Goal: Task Accomplishment & Management: Complete application form

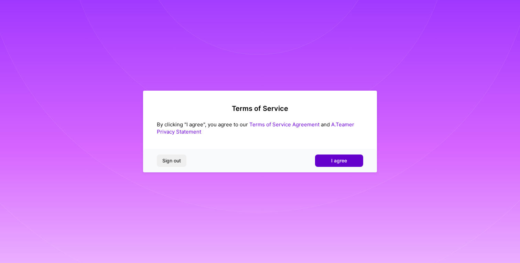
click at [331, 160] on span "I agree" at bounding box center [339, 160] width 16 height 7
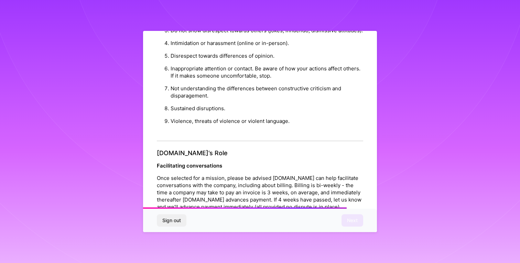
scroll to position [744, 0]
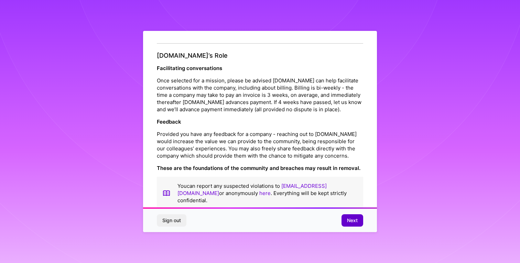
click at [357, 223] on span "Next" at bounding box center [352, 220] width 11 height 7
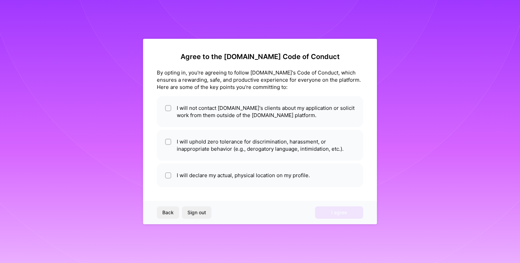
scroll to position [0, 0]
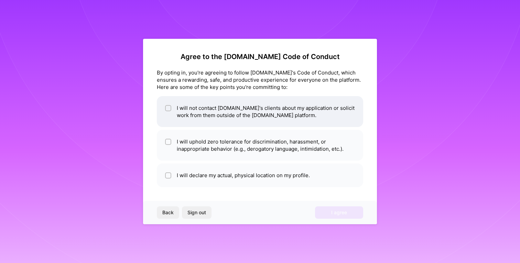
click at [282, 107] on li "I will not contact [DOMAIN_NAME]'s clients about my application or solicit work…" at bounding box center [260, 111] width 206 height 31
checkbox input "true"
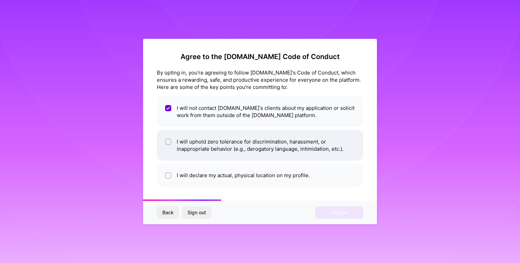
click at [284, 145] on li "I will uphold zero tolerance for discrimination, harassment, or inappropriate b…" at bounding box center [260, 145] width 206 height 31
checkbox input "true"
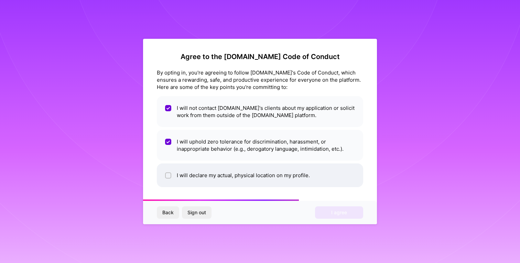
click at [279, 176] on li "I will declare my actual, physical location on my profile." at bounding box center [260, 176] width 206 height 24
checkbox input "true"
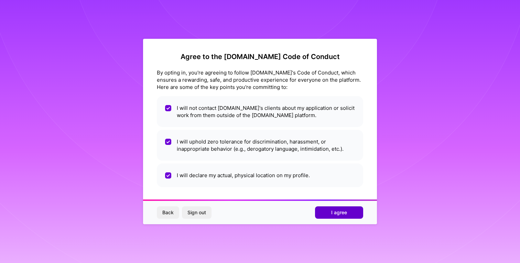
click at [326, 213] on button "I agree" at bounding box center [339, 213] width 48 height 12
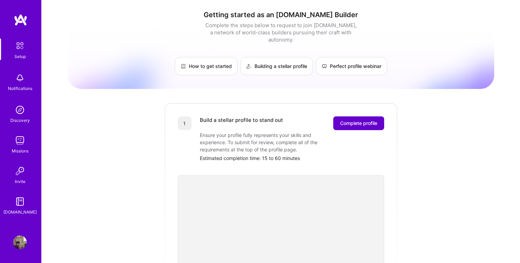
click at [348, 120] on span "Complete profile" at bounding box center [358, 123] width 37 height 7
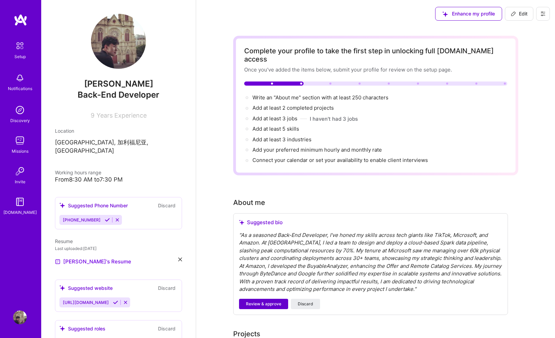
click at [267, 263] on span "Review & approve" at bounding box center [263, 304] width 35 height 6
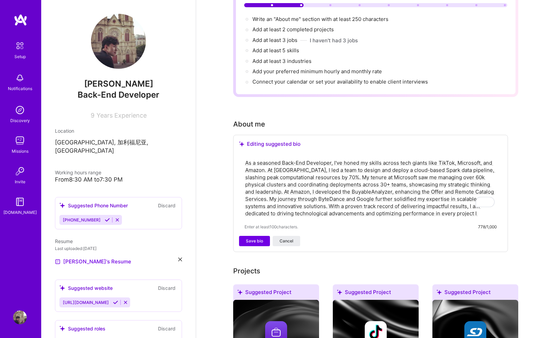
scroll to position [79, 0]
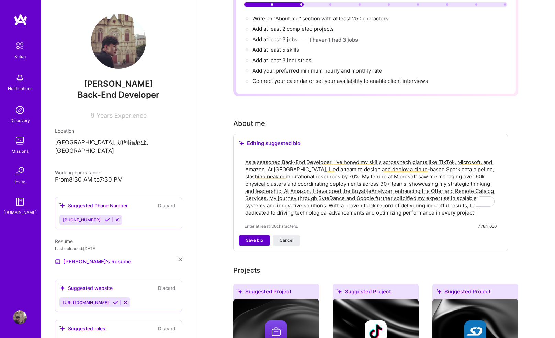
click at [257, 237] on span "Save bio" at bounding box center [254, 240] width 17 height 6
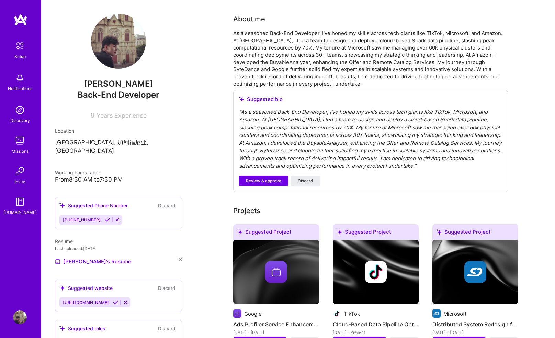
scroll to position [185, 0]
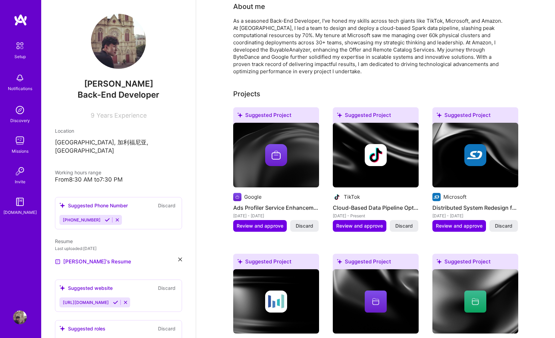
click at [363, 203] on h4 "Cloud-Based Data Pipeline Optimization" at bounding box center [376, 207] width 86 height 9
click at [368, 222] on span "Review and approve" at bounding box center [359, 225] width 47 height 7
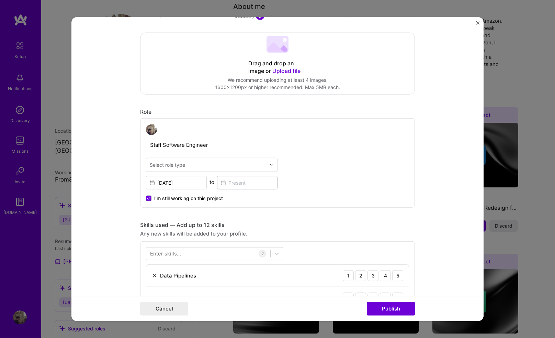
scroll to position [0, 0]
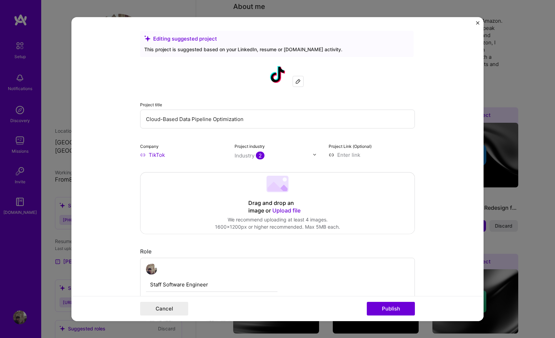
click at [232, 121] on input "Cloud-Based Data Pipeline Optimization" at bounding box center [277, 118] width 275 height 19
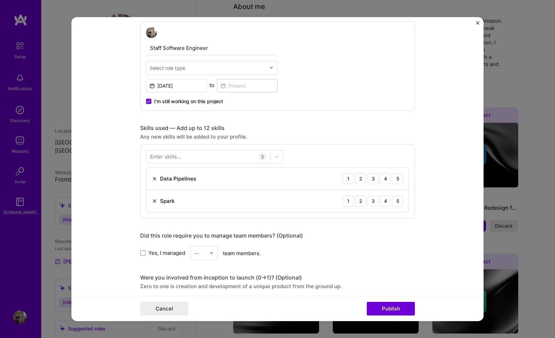
scroll to position [252, 0]
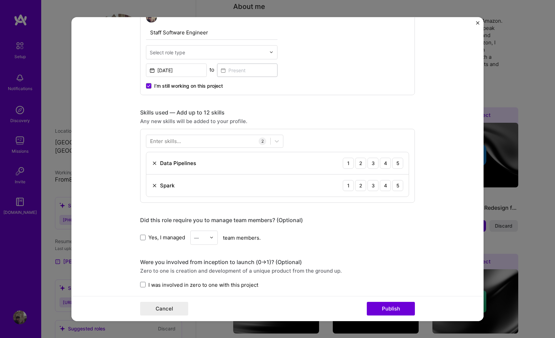
type input "Cloud-Based Data Pipeline"
click at [213, 54] on input "text" at bounding box center [208, 51] width 116 height 7
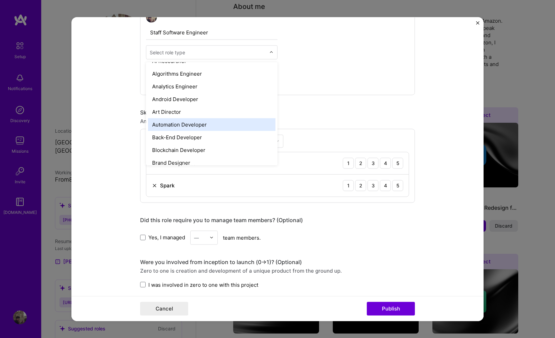
scroll to position [82, 0]
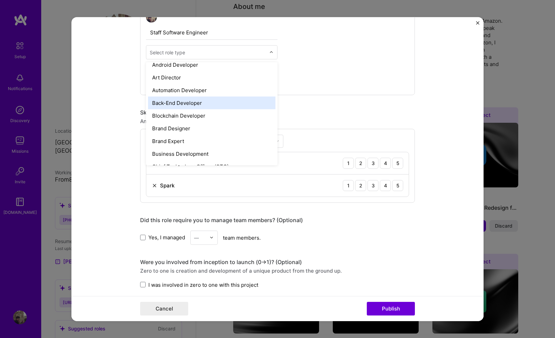
click at [195, 105] on div "Back-End Developer" at bounding box center [212, 102] width 128 height 13
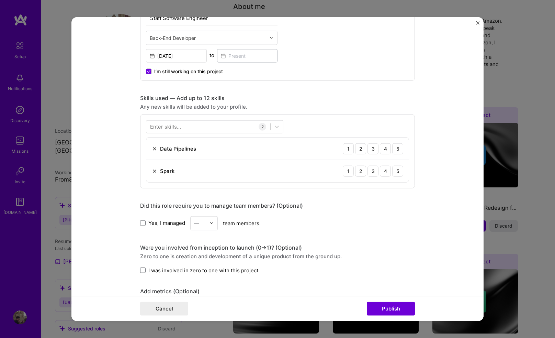
scroll to position [267, 0]
click at [199, 125] on div at bounding box center [208, 126] width 124 height 11
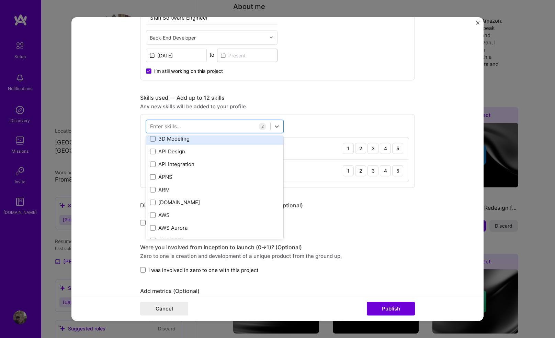
scroll to position [40, 0]
click at [212, 128] on div at bounding box center [208, 126] width 124 height 11
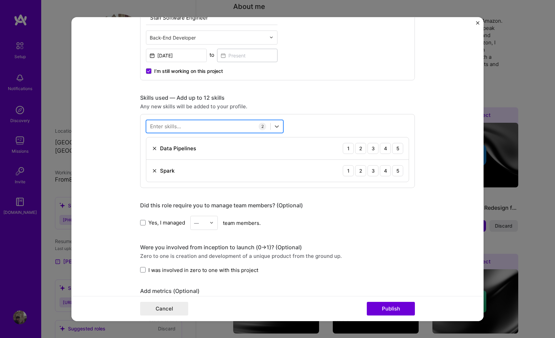
click at [212, 128] on div at bounding box center [208, 126] width 124 height 11
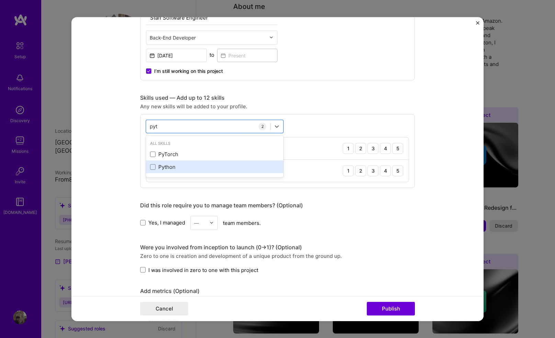
click at [173, 165] on div "Python" at bounding box center [214, 166] width 129 height 7
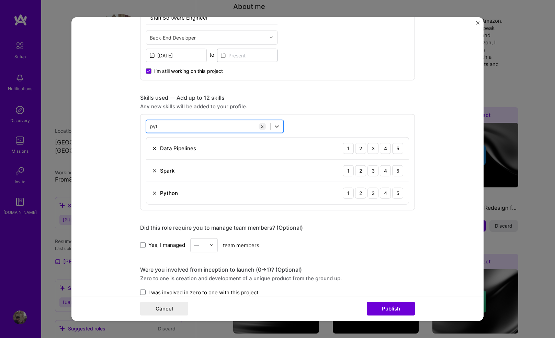
click at [192, 123] on div "pyt pyt" at bounding box center [208, 126] width 124 height 11
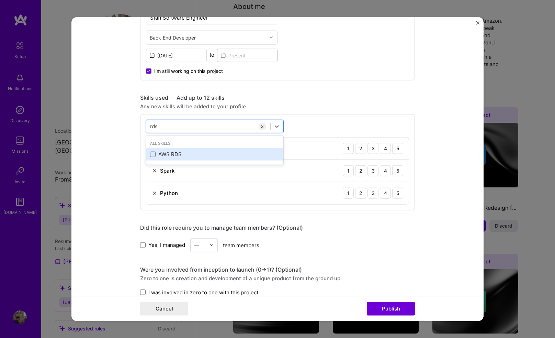
click at [176, 154] on div "AWS RDS" at bounding box center [214, 154] width 129 height 7
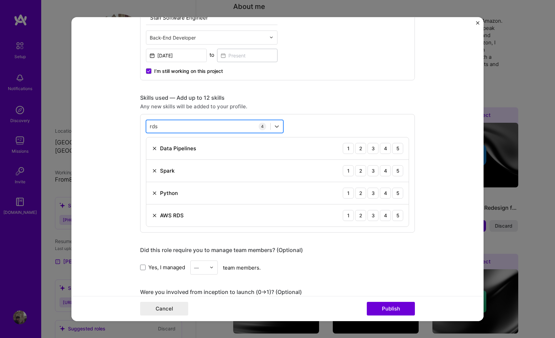
click at [173, 126] on div "rds rds" at bounding box center [208, 126] width 124 height 11
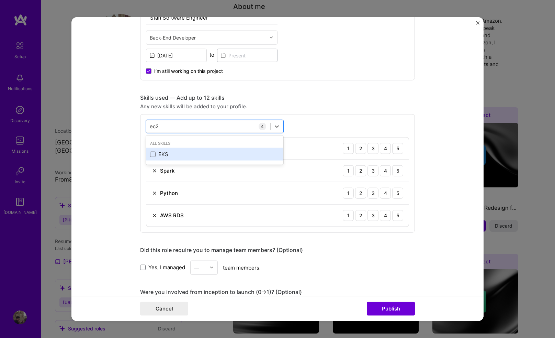
click at [175, 149] on div "EKS" at bounding box center [214, 154] width 137 height 13
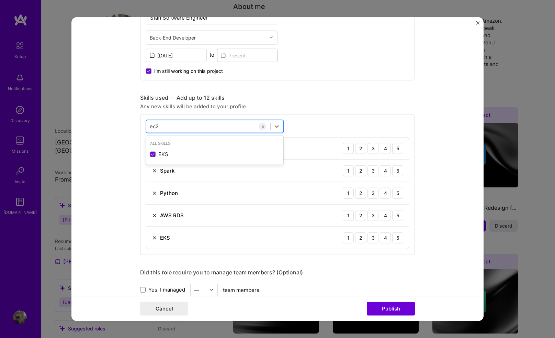
click at [183, 124] on div "ec2 ec2" at bounding box center [208, 126] width 124 height 11
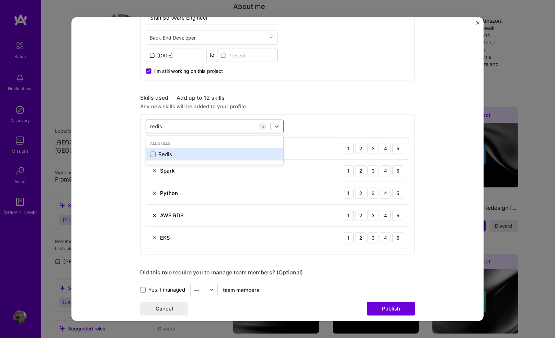
click at [172, 155] on div "Redis" at bounding box center [214, 154] width 129 height 7
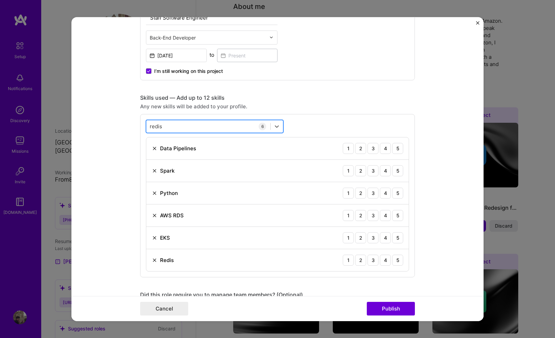
click at [170, 127] on div "redis redis" at bounding box center [208, 126] width 124 height 11
type input "j"
type input "h"
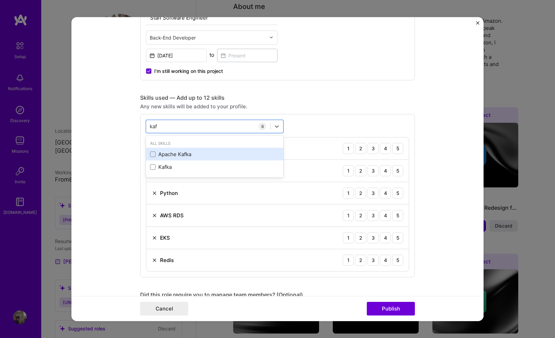
click at [165, 156] on div "Apache Kafka" at bounding box center [214, 154] width 129 height 7
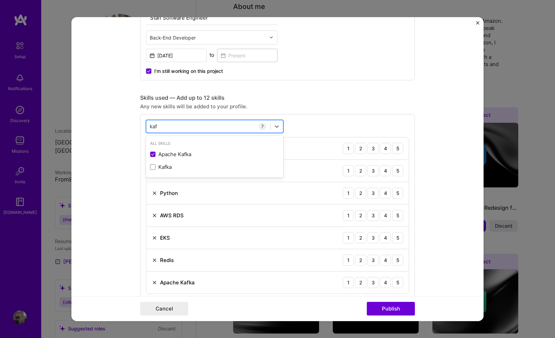
click at [171, 127] on div "kaf kaf" at bounding box center [208, 126] width 124 height 11
type input "p"
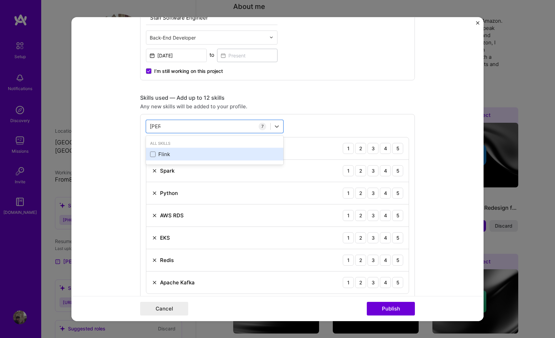
click at [168, 155] on div "Flink" at bounding box center [214, 154] width 129 height 7
click at [112, 154] on form "Editing suggested project This project is suggested based on your LinkedIn, res…" at bounding box center [277, 169] width 412 height 304
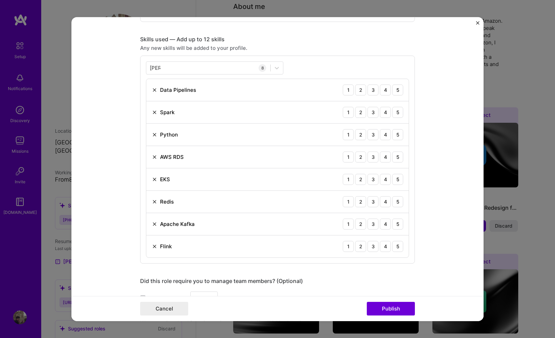
scroll to position [259, 0]
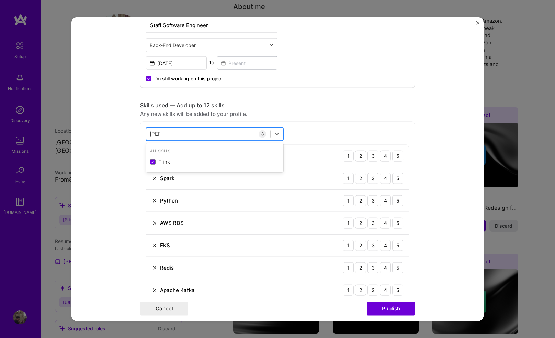
click at [174, 133] on div "[PERSON_NAME] [PERSON_NAME]" at bounding box center [208, 133] width 124 height 11
click at [158, 164] on div "Pandas" at bounding box center [214, 161] width 129 height 7
type input "panda"
click at [113, 198] on form "Editing suggested project This project is suggested based on your LinkedIn, res…" at bounding box center [277, 169] width 412 height 304
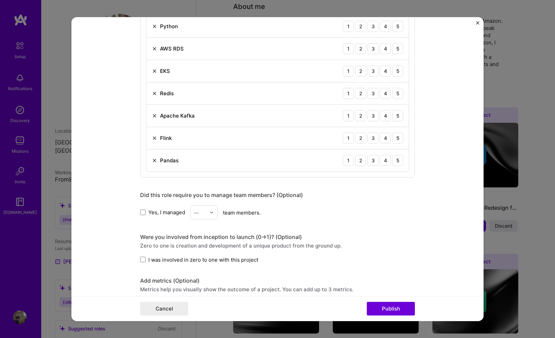
scroll to position [461, 0]
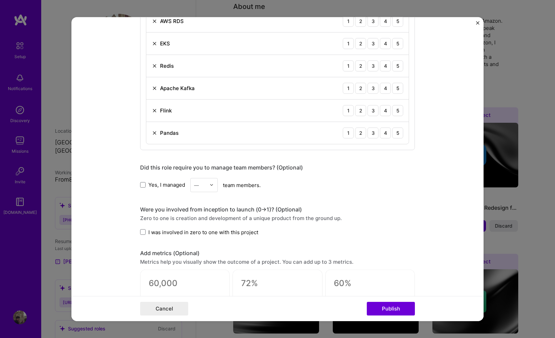
click at [149, 187] on span "Yes, I managed" at bounding box center [166, 184] width 37 height 7
click at [0, 0] on input "Yes, I managed" at bounding box center [0, 0] width 0 height 0
click at [209, 185] on div "—" at bounding box center [200, 184] width 19 height 13
click at [208, 240] on div "8" at bounding box center [203, 242] width 23 height 13
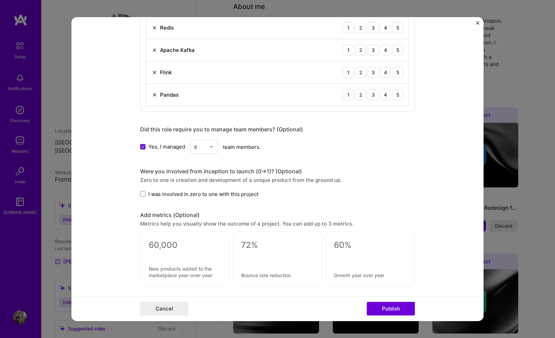
scroll to position [499, 0]
click at [186, 193] on span "I was involved in zero to one with this project" at bounding box center [203, 193] width 110 height 7
click at [0, 0] on input "I was involved in zero to one with this project" at bounding box center [0, 0] width 0 height 0
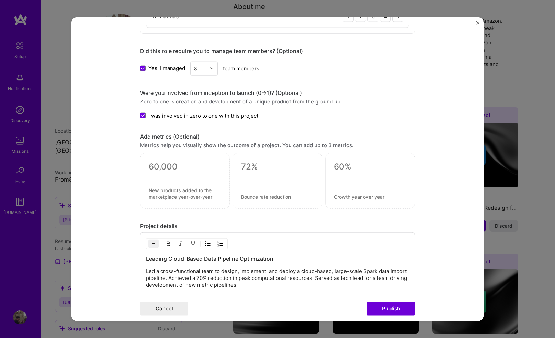
scroll to position [578, 0]
click at [170, 165] on textarea at bounding box center [185, 166] width 73 height 10
click at [273, 168] on textarea at bounding box center [277, 166] width 73 height 10
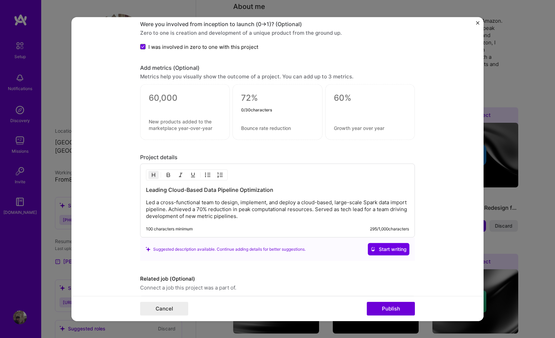
scroll to position [673, 0]
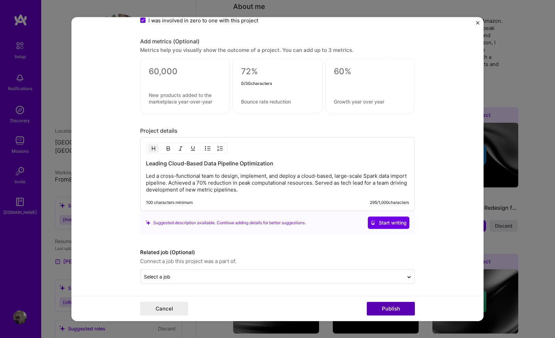
click at [394, 263] on button "Publish" at bounding box center [391, 309] width 48 height 14
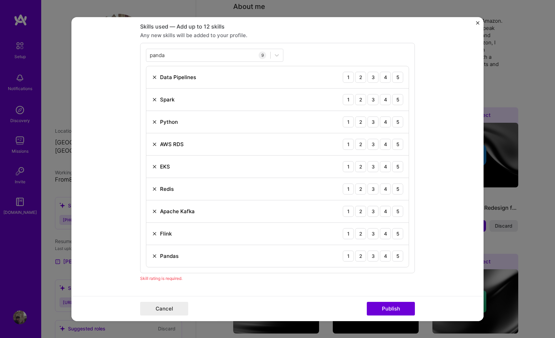
scroll to position [299, 0]
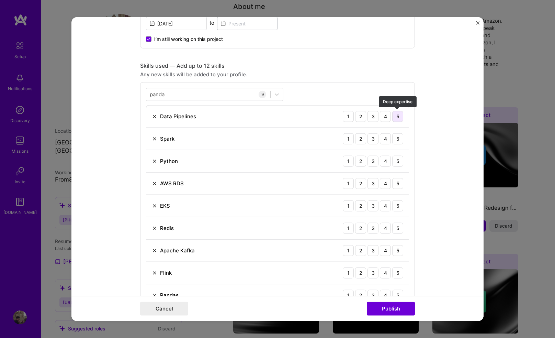
click at [398, 117] on div "5" at bounding box center [397, 116] width 11 height 11
click at [388, 136] on div "4" at bounding box center [385, 138] width 11 height 11
click at [396, 159] on div "5" at bounding box center [397, 160] width 11 height 11
click at [386, 186] on div "4" at bounding box center [385, 183] width 11 height 11
click at [397, 207] on div "5" at bounding box center [397, 205] width 11 height 11
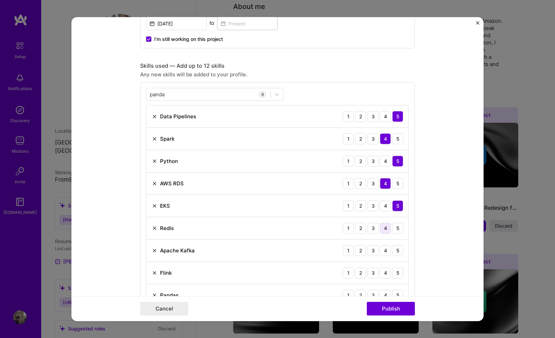
click at [387, 230] on div "4" at bounding box center [385, 227] width 11 height 11
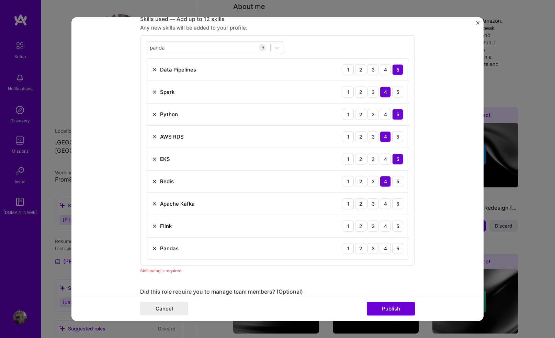
scroll to position [346, 0]
click at [387, 203] on div "4" at bounding box center [385, 202] width 11 height 11
click at [387, 228] on div "4" at bounding box center [385, 224] width 11 height 11
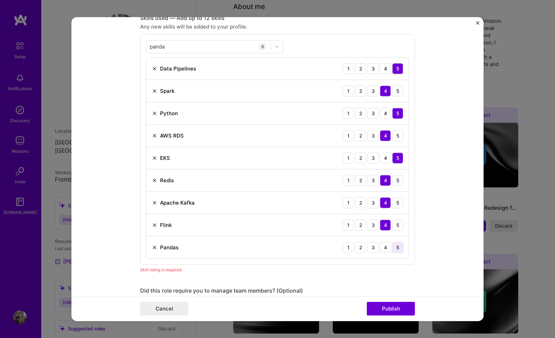
click at [399, 248] on div "5" at bounding box center [397, 247] width 11 height 11
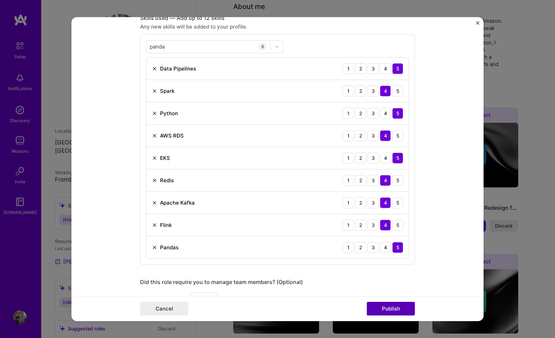
click at [400, 263] on button "Publish" at bounding box center [391, 309] width 48 height 14
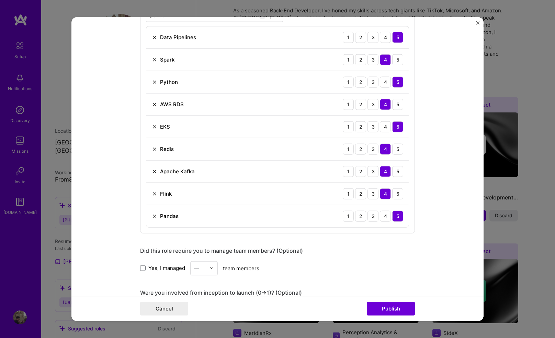
scroll to position [315, 0]
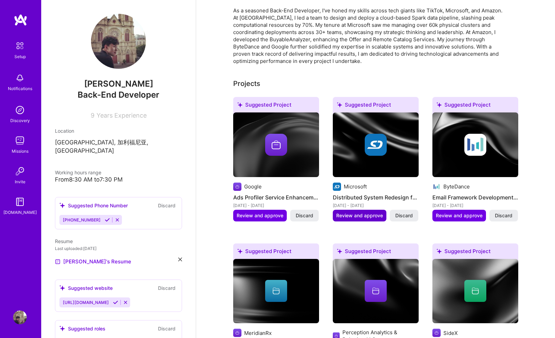
click at [366, 212] on span "Review and approve" at bounding box center [359, 215] width 47 height 7
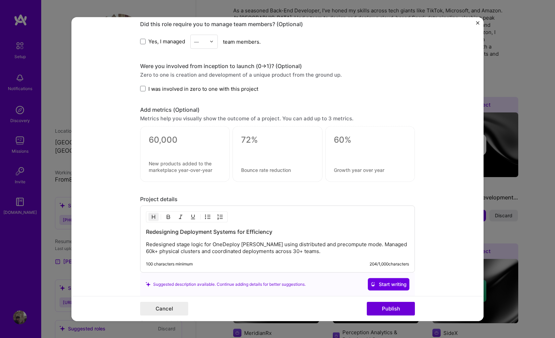
scroll to position [460, 0]
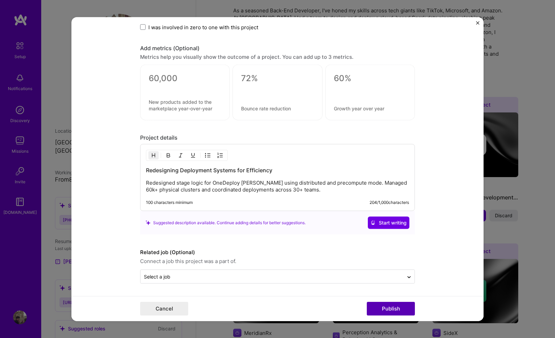
click at [402, 263] on button "Publish" at bounding box center [391, 309] width 48 height 14
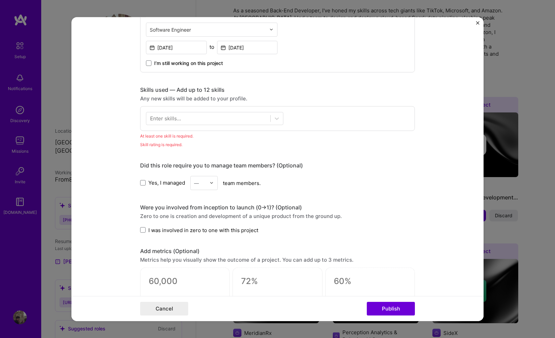
scroll to position [273, 0]
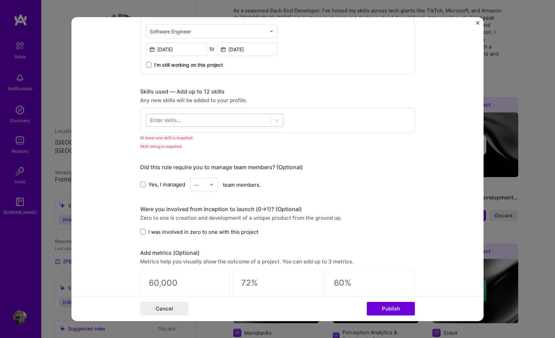
click at [236, 118] on div at bounding box center [208, 119] width 124 height 11
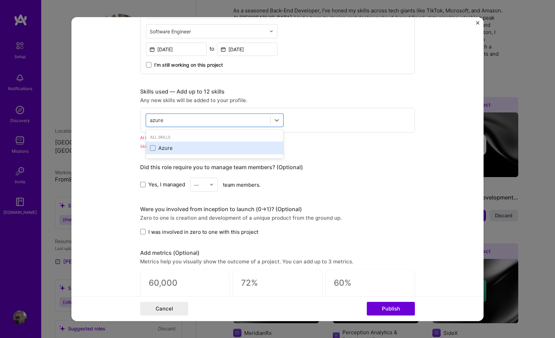
click at [181, 147] on div "Azure" at bounding box center [214, 147] width 129 height 7
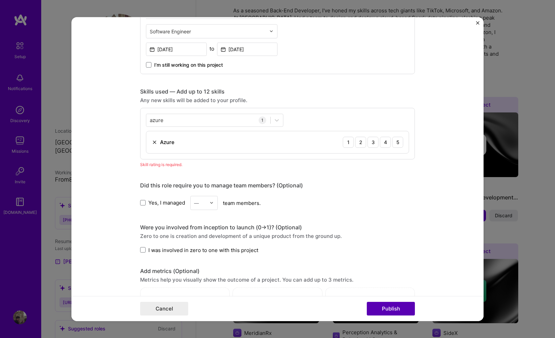
click at [393, 263] on button "Publish" at bounding box center [391, 309] width 48 height 14
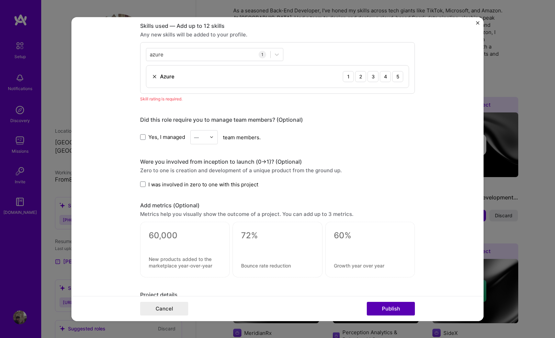
click at [392, 263] on button "Publish" at bounding box center [391, 309] width 48 height 14
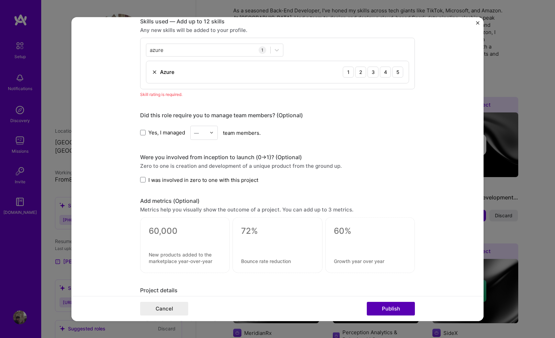
scroll to position [344, 0]
click at [206, 51] on div "azure azure" at bounding box center [208, 49] width 124 height 11
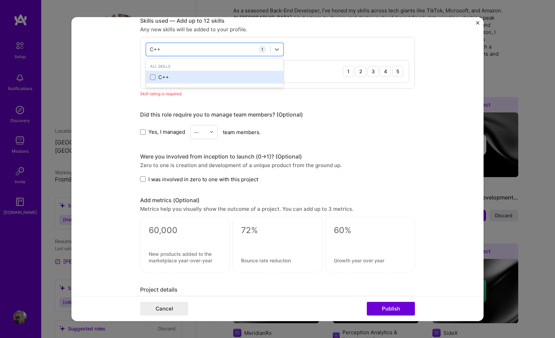
click at [168, 74] on div "C++" at bounding box center [214, 77] width 129 height 7
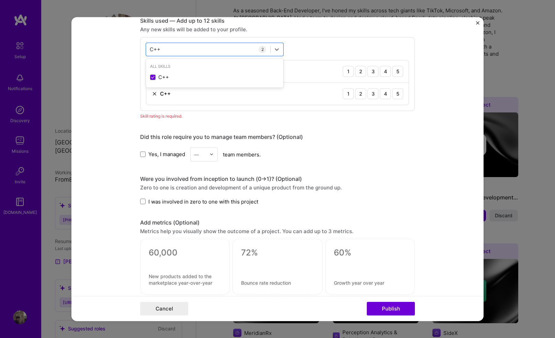
type input "C++"
click at [414, 76] on div "C++ C++ 2 Azure 1 2 3 4 5 C++ 1 2 3 4 5" at bounding box center [277, 74] width 275 height 74
click at [382, 74] on div "4" at bounding box center [385, 71] width 11 height 11
click at [384, 94] on div "4" at bounding box center [385, 93] width 11 height 11
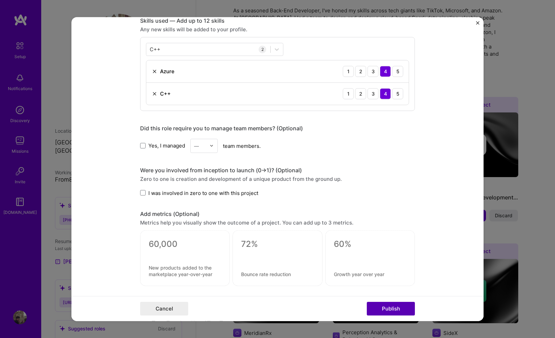
click at [400, 263] on button "Publish" at bounding box center [391, 309] width 48 height 14
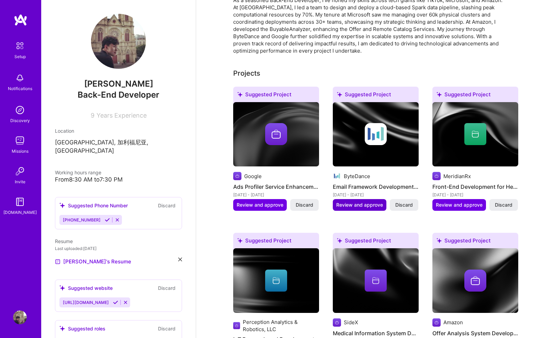
click at [359, 201] on span "Review and approve" at bounding box center [359, 204] width 47 height 7
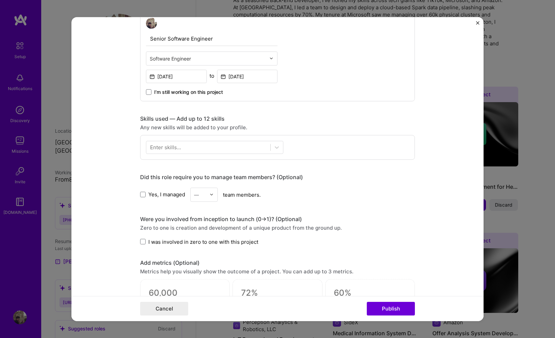
scroll to position [247, 0]
click at [197, 144] on div at bounding box center [208, 146] width 124 height 11
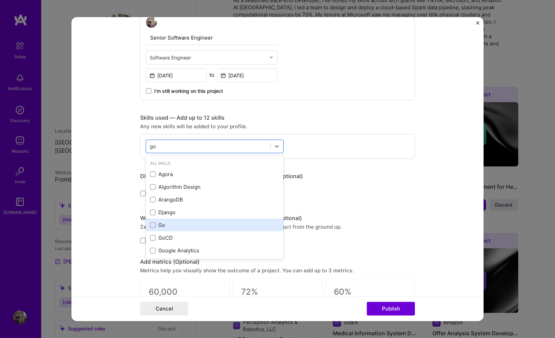
click at [174, 225] on div "Go" at bounding box center [214, 224] width 129 height 7
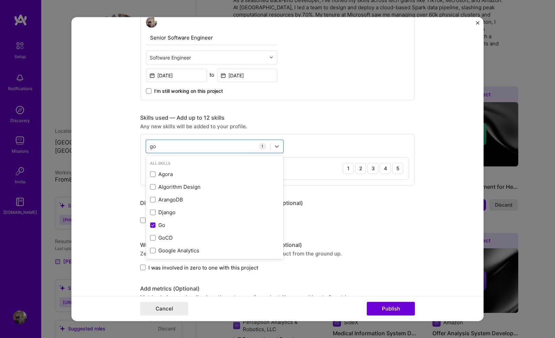
click at [273, 133] on div "Skills used — Add up to 12 skills Any new skills will be added to your profile.…" at bounding box center [277, 149] width 275 height 71
click at [250, 145] on div "go go" at bounding box center [208, 146] width 124 height 11
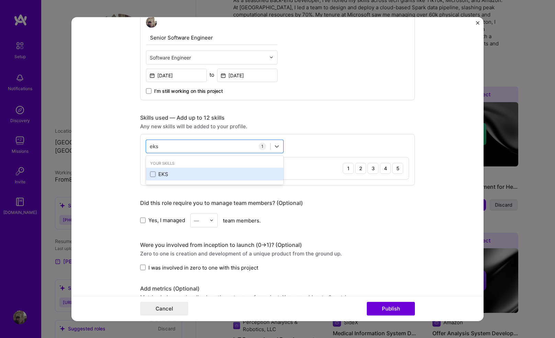
click at [184, 175] on div "EKS" at bounding box center [214, 173] width 129 height 7
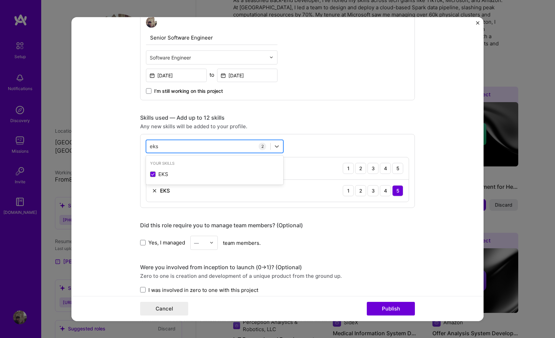
click at [186, 142] on div "eks eks" at bounding box center [208, 146] width 124 height 11
click at [182, 174] on div "AWS RDS" at bounding box center [214, 173] width 129 height 7
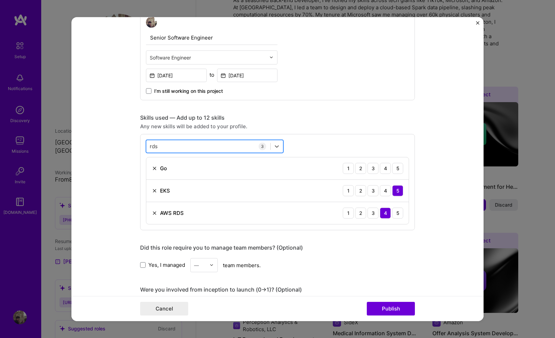
click at [178, 141] on div "rds rds" at bounding box center [208, 146] width 124 height 11
click at [178, 143] on div "rds rds" at bounding box center [208, 146] width 124 height 11
click at [173, 176] on div "Apache Kafka" at bounding box center [214, 173] width 129 height 7
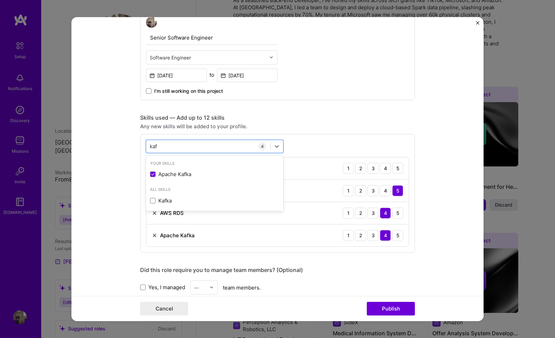
click at [189, 138] on div "option Apache [PERSON_NAME], selected. option Apache [PERSON_NAME] selected, 0 …" at bounding box center [277, 193] width 275 height 119
click at [178, 143] on div "kaf kaf" at bounding box center [208, 146] width 124 height 11
click at [172, 171] on div "Redis" at bounding box center [214, 173] width 129 height 7
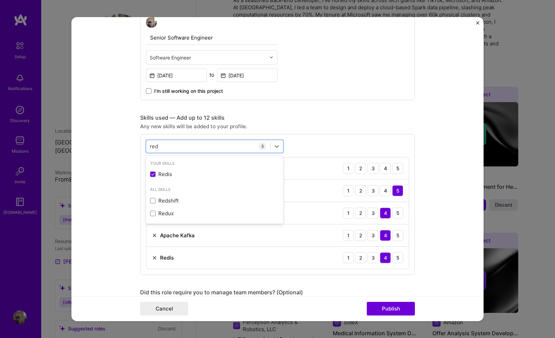
type input "red"
click at [200, 130] on div "Skills used — Add up to 12 skills Any new skills will be added to your profile.…" at bounding box center [277, 194] width 275 height 161
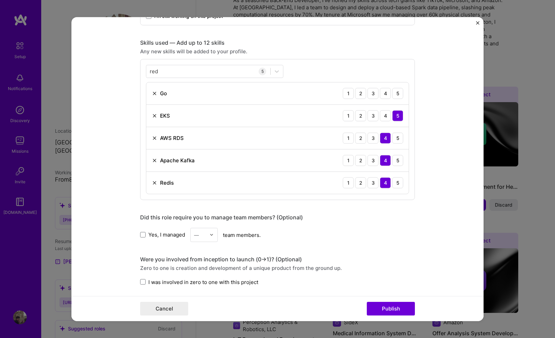
scroll to position [369, 0]
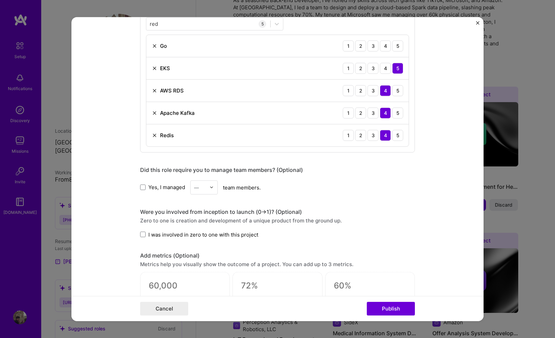
click at [171, 185] on span "Yes, I managed" at bounding box center [166, 187] width 37 height 7
click at [0, 0] on input "Yes, I managed" at bounding box center [0, 0] width 0 height 0
click at [171, 185] on span "Yes, I managed" at bounding box center [166, 187] width 37 height 7
click at [0, 0] on input "Yes, I managed" at bounding box center [0, 0] width 0 height 0
click at [173, 242] on div "Editing suggested project This project is suggested based on your LinkedIn, res…" at bounding box center [277, 75] width 275 height 829
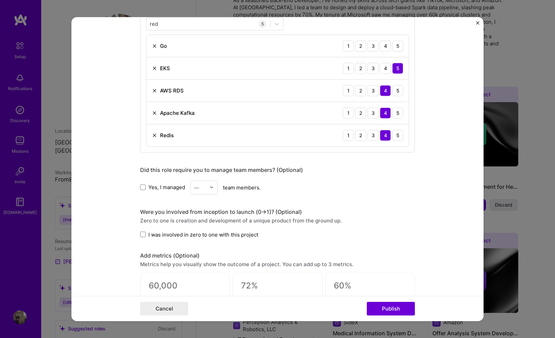
click at [169, 233] on span "I was involved in zero to one with this project" at bounding box center [203, 234] width 110 height 7
click at [0, 0] on input "I was involved in zero to one with this project" at bounding box center [0, 0] width 0 height 0
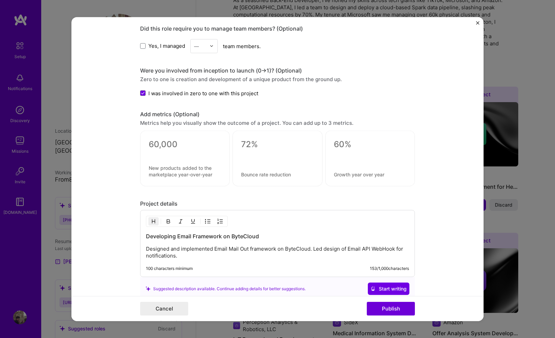
scroll to position [576, 0]
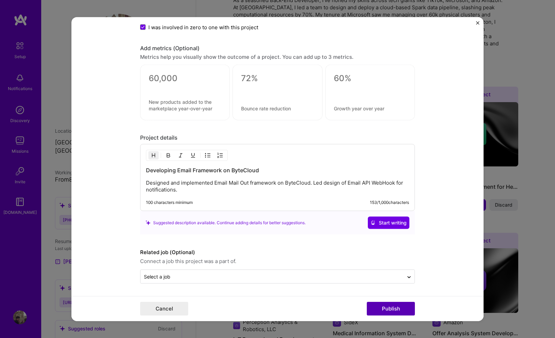
click at [383, 263] on button "Publish" at bounding box center [391, 309] width 48 height 14
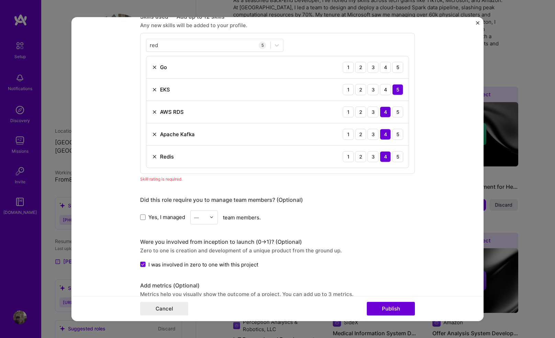
scroll to position [344, 0]
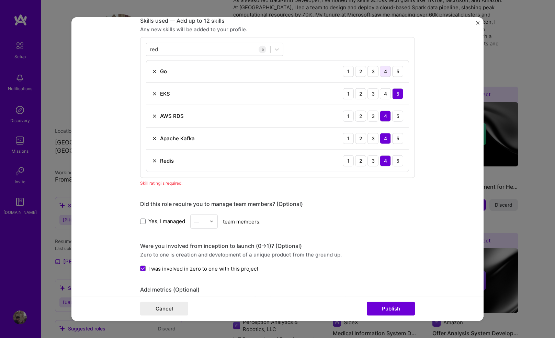
click at [384, 74] on div "4" at bounding box center [385, 71] width 11 height 11
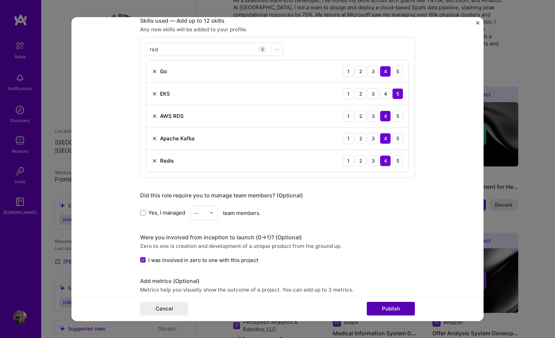
click at [402, 263] on button "Publish" at bounding box center [391, 309] width 48 height 14
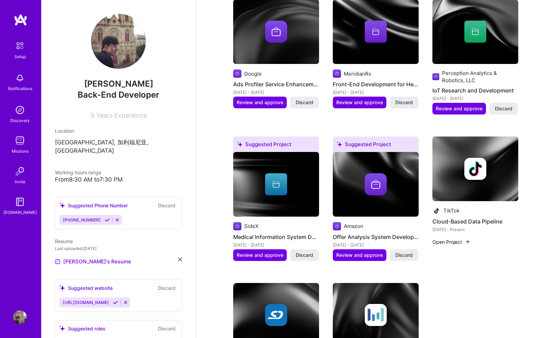
scroll to position [310, 0]
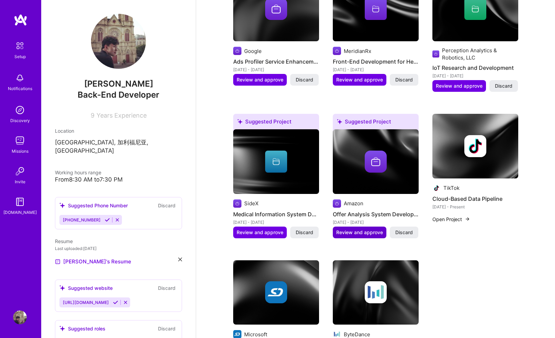
click at [371, 229] on span "Review and approve" at bounding box center [359, 232] width 47 height 7
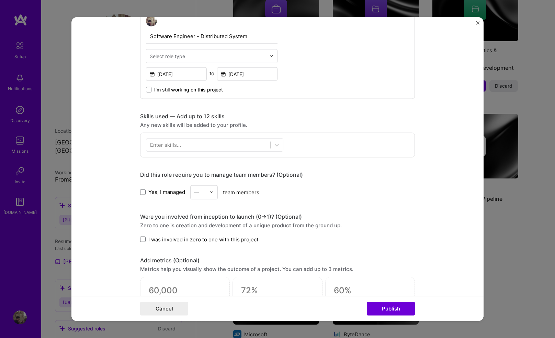
scroll to position [248, 0]
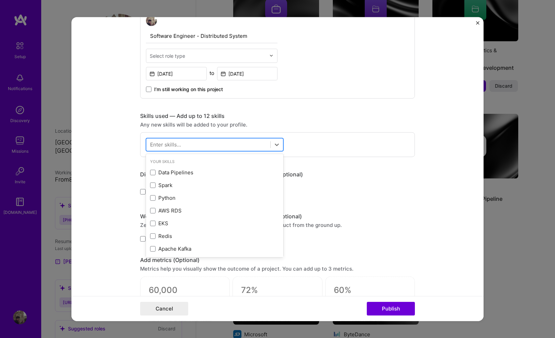
click at [201, 148] on div at bounding box center [208, 144] width 124 height 11
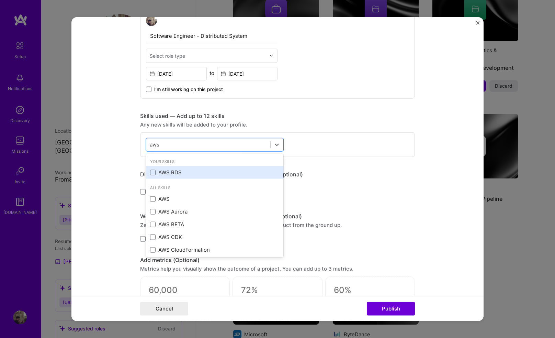
click at [161, 171] on div "AWS RDS" at bounding box center [214, 172] width 129 height 7
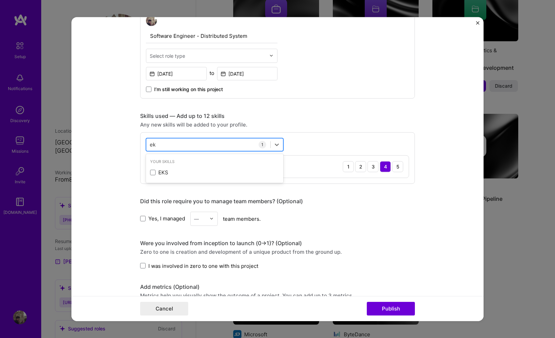
scroll to position [0, 0]
click at [164, 170] on div "EKS" at bounding box center [214, 172] width 129 height 7
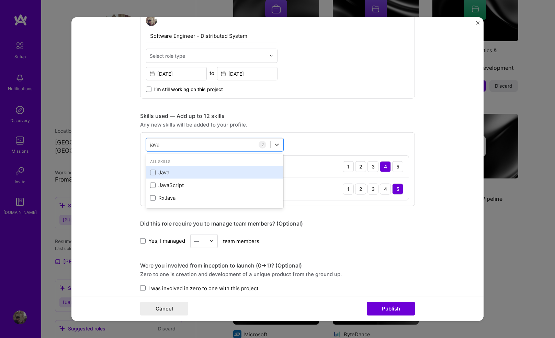
click at [157, 175] on div "Java" at bounding box center [214, 172] width 129 height 7
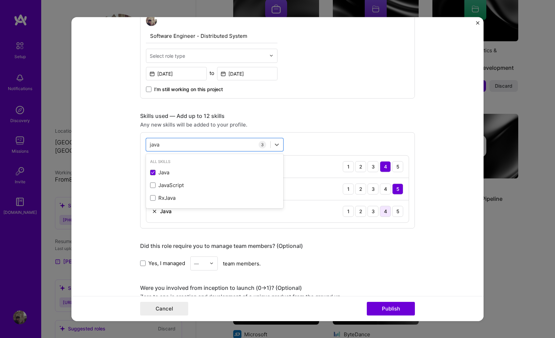
click at [387, 210] on div "4" at bounding box center [385, 211] width 11 height 11
click at [171, 143] on div "java java" at bounding box center [208, 144] width 124 height 11
click at [352, 114] on div "Skills used — Add up to 12 skills" at bounding box center [277, 115] width 275 height 7
click at [185, 146] on div "react react" at bounding box center [208, 144] width 124 height 11
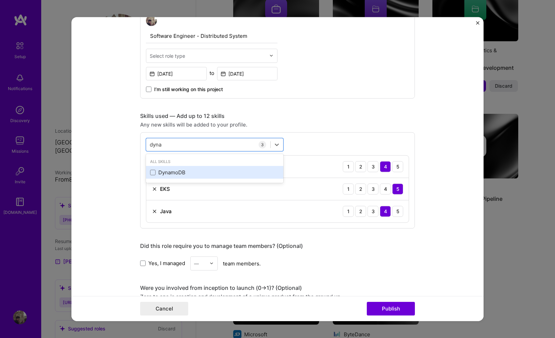
click at [174, 170] on div "DynamoDB" at bounding box center [214, 172] width 129 height 7
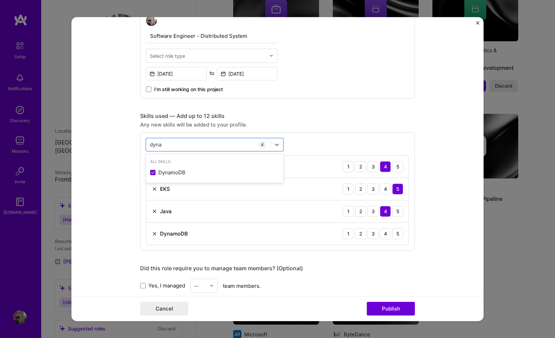
type input "dyna"
click at [100, 189] on form "Editing suggested project This project is suggested based on your LinkedIn, res…" at bounding box center [277, 169] width 412 height 304
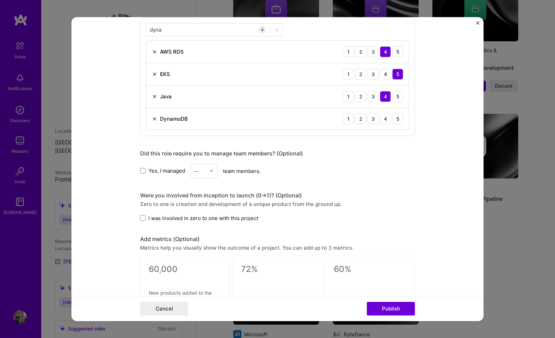
scroll to position [366, 0]
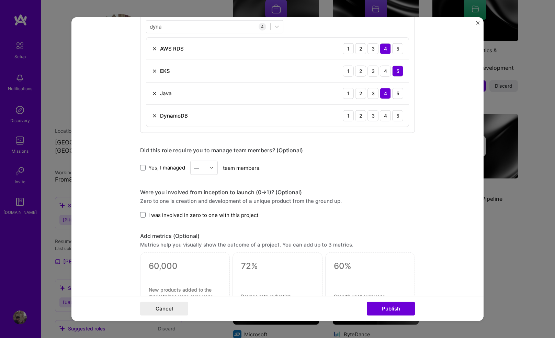
click at [174, 214] on span "I was involved in zero to one with this project" at bounding box center [203, 214] width 110 height 7
click at [0, 0] on input "I was involved in zero to one with this project" at bounding box center [0, 0] width 0 height 0
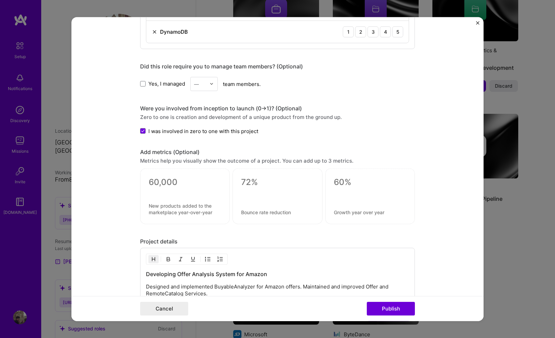
scroll to position [451, 0]
click at [184, 128] on span "I was involved in zero to one with this project" at bounding box center [203, 129] width 110 height 7
click at [0, 0] on input "I was involved in zero to one with this project" at bounding box center [0, 0] width 0 height 0
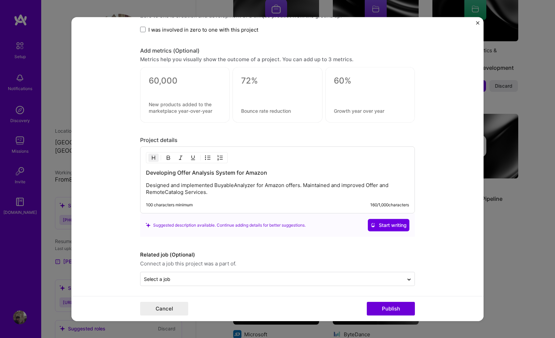
scroll to position [554, 0]
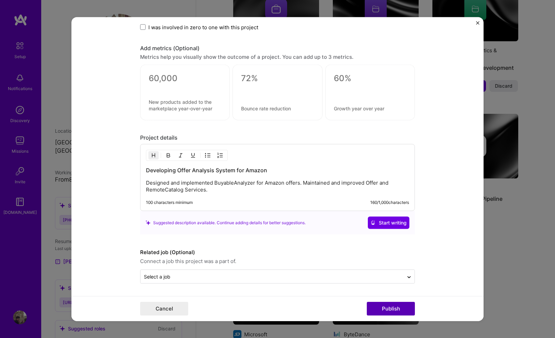
click at [386, 263] on button "Publish" at bounding box center [391, 309] width 48 height 14
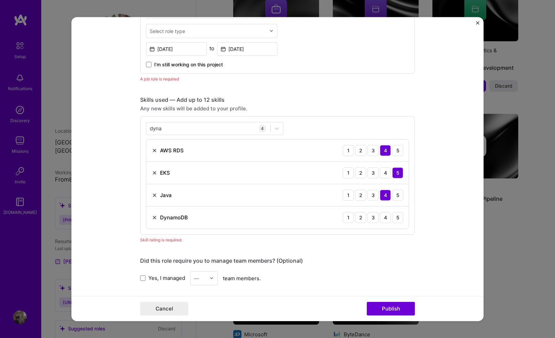
scroll to position [284, 0]
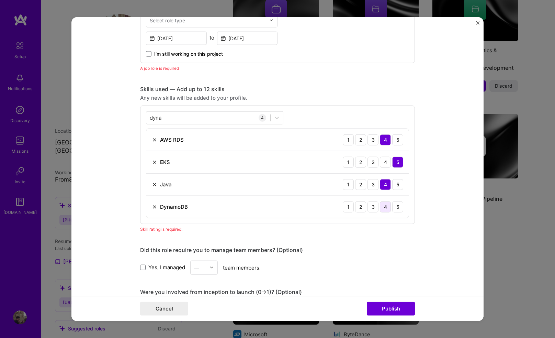
click at [386, 207] on div "4" at bounding box center [385, 206] width 11 height 11
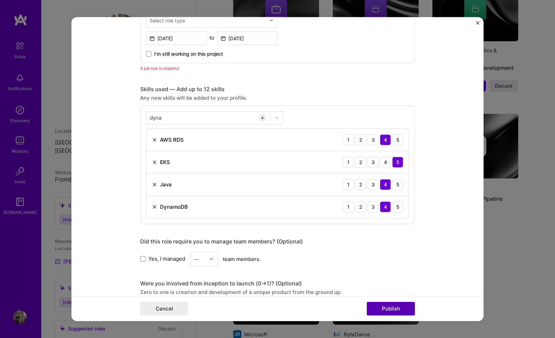
click at [389, 263] on button "Publish" at bounding box center [391, 309] width 48 height 14
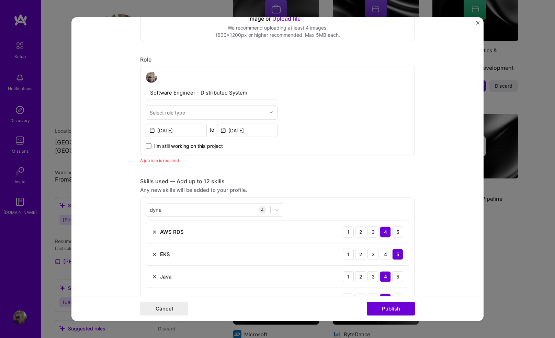
scroll to position [189, 0]
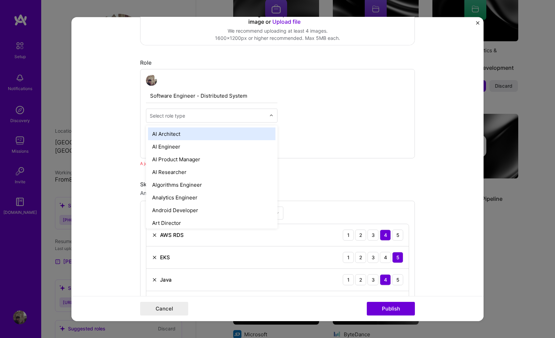
click at [182, 121] on div "Select role type" at bounding box center [207, 115] width 123 height 13
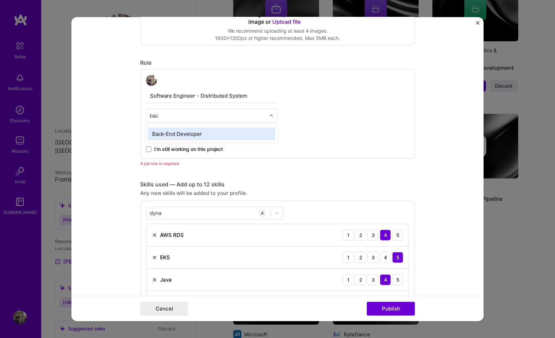
type input "back"
click at [185, 134] on div "Back-End Developer" at bounding box center [212, 133] width 128 height 13
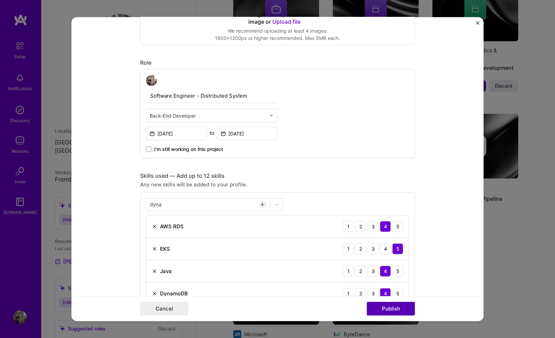
click at [384, 263] on button "Publish" at bounding box center [391, 309] width 48 height 14
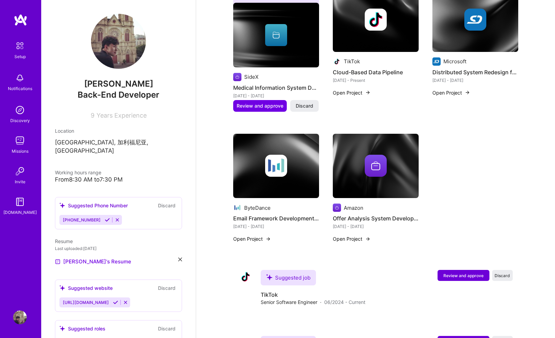
scroll to position [523, 0]
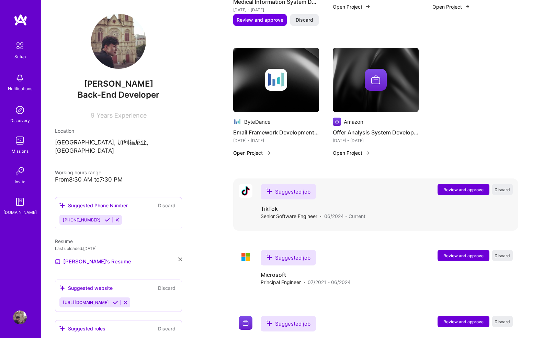
click at [463, 187] on span "Review and approve" at bounding box center [464, 190] width 40 height 6
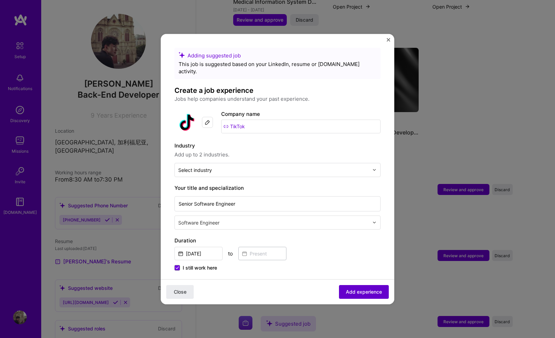
click at [374, 263] on button "Add experience" at bounding box center [364, 292] width 50 height 14
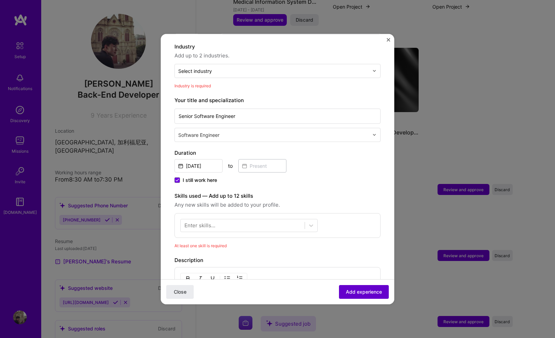
scroll to position [100, 0]
click at [282, 218] on div at bounding box center [243, 223] width 124 height 11
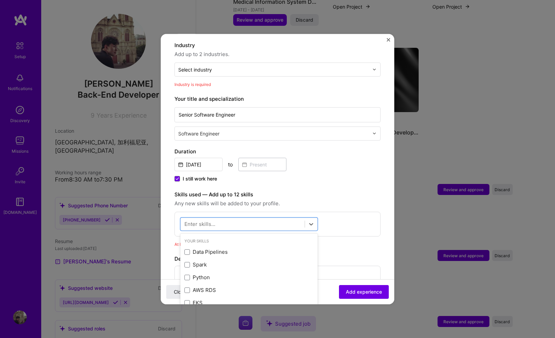
click at [388, 38] on img "Close" at bounding box center [388, 39] width 3 height 3
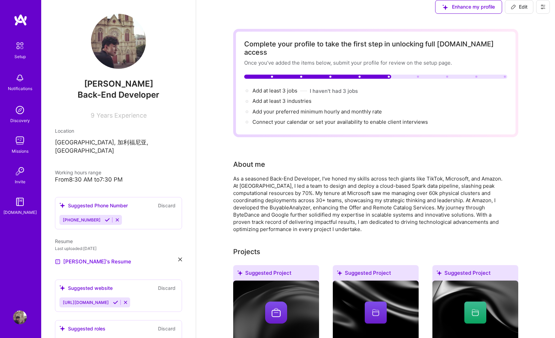
scroll to position [0, 0]
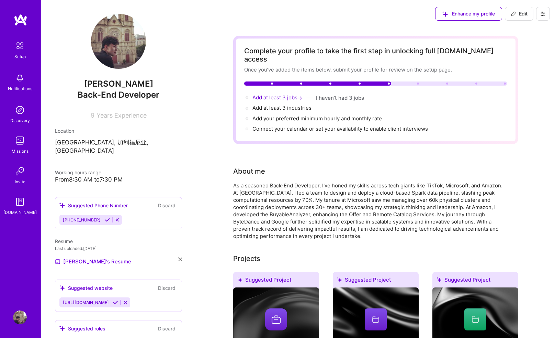
click at [290, 94] on span "Add at least 3 jobs →" at bounding box center [278, 97] width 51 height 7
select select "US"
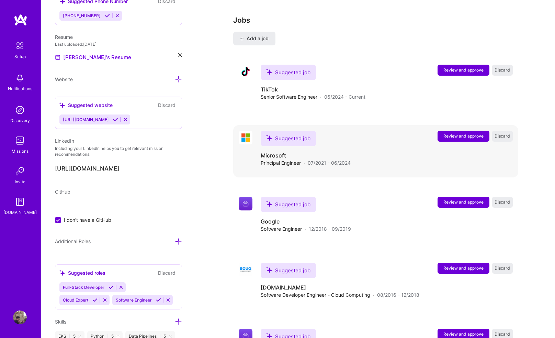
scroll to position [1024, 0]
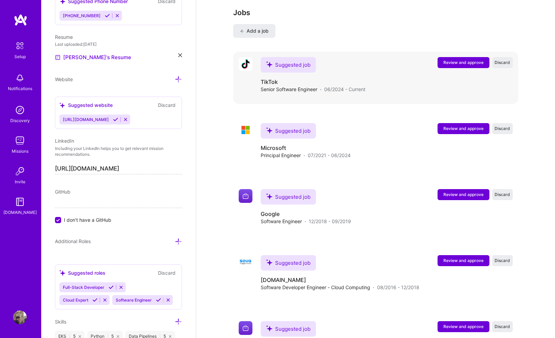
click at [462, 59] on span "Review and approve" at bounding box center [464, 62] width 40 height 6
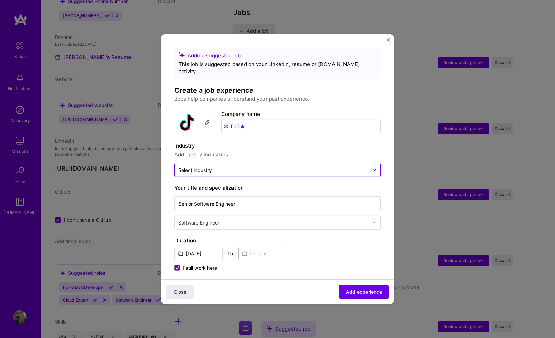
click at [221, 166] on input "text" at bounding box center [273, 169] width 191 height 7
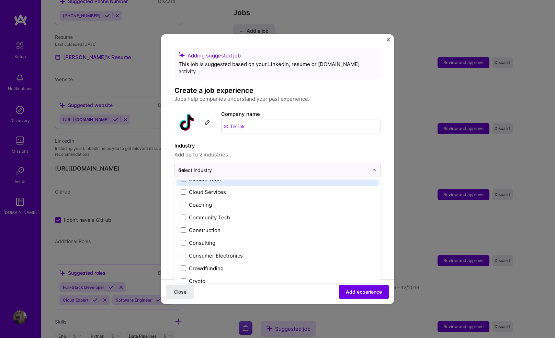
scroll to position [0, 0]
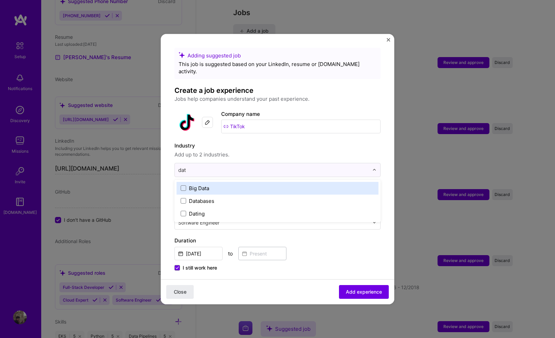
type input "data"
click at [215, 184] on label "Big Data" at bounding box center [278, 187] width 194 height 7
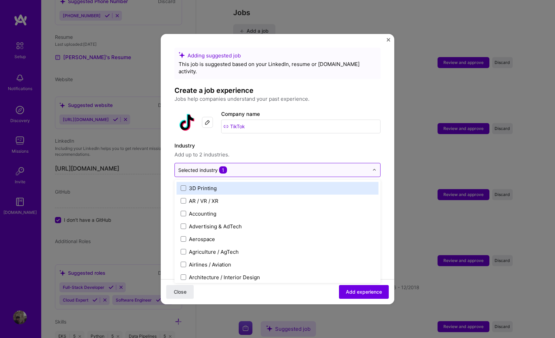
click at [236, 166] on input "text" at bounding box center [273, 169] width 191 height 7
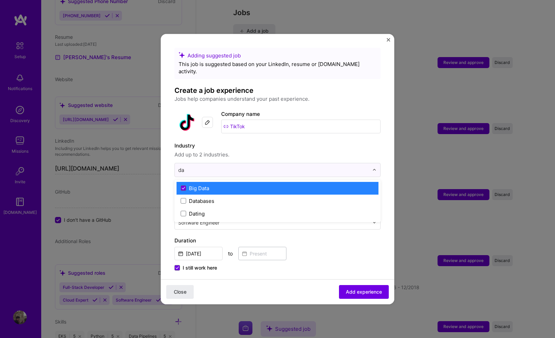
type input "d"
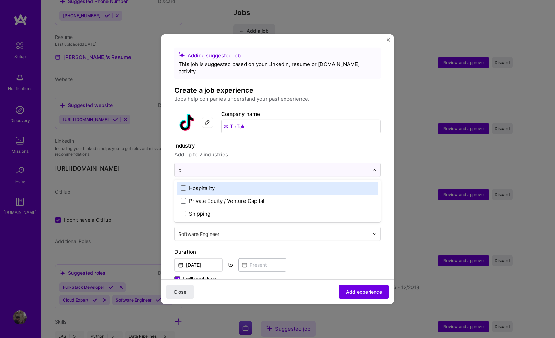
type input "p"
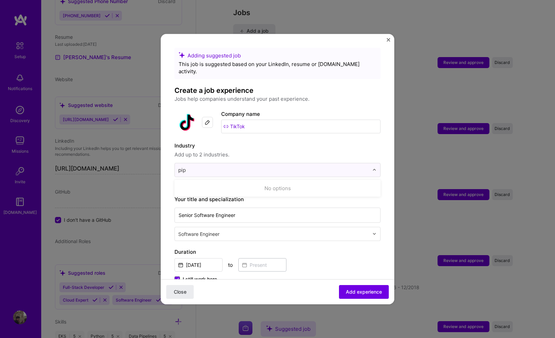
type input "pipe"
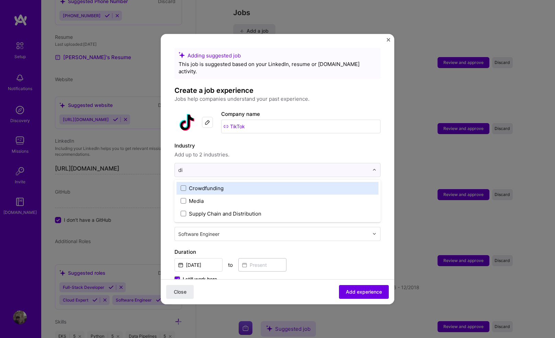
type input "dis"
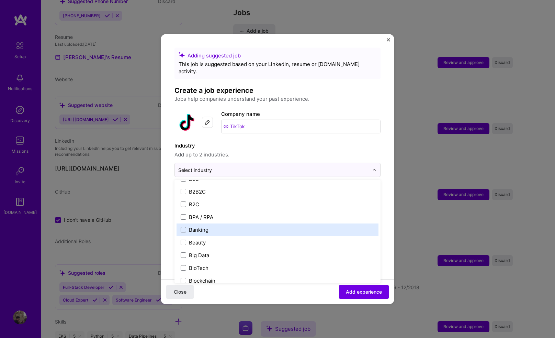
scroll to position [286, 0]
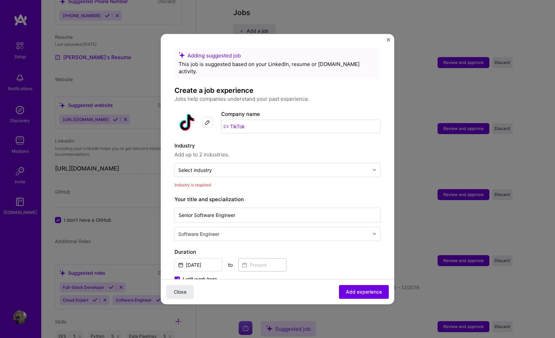
click at [220, 131] on div "Adding suggested job This job is suggested based on your LinkedIn, resume or [D…" at bounding box center [278, 279] width 206 height 464
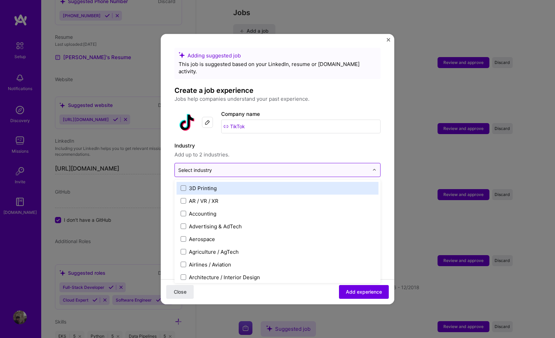
click at [222, 166] on div at bounding box center [273, 169] width 191 height 9
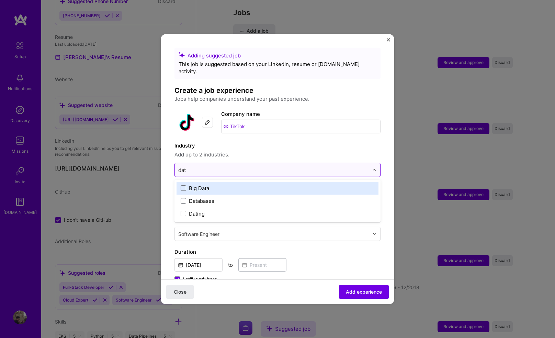
type input "data"
click at [209, 184] on label "Big Data" at bounding box center [278, 187] width 194 height 7
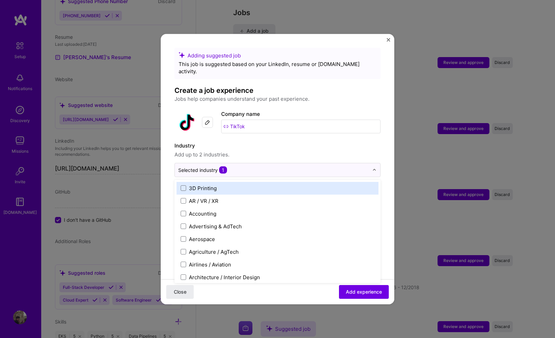
click at [227, 194] on div "AR / VR / XR" at bounding box center [278, 200] width 202 height 13
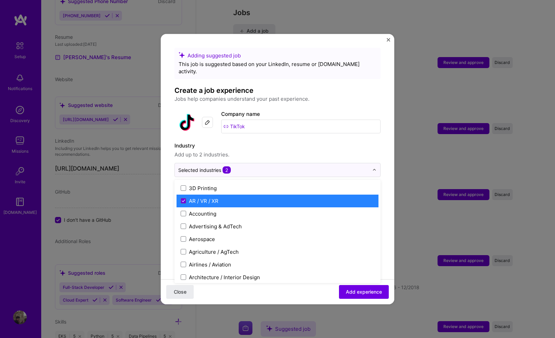
click at [222, 197] on label "AR / VR / XR" at bounding box center [278, 200] width 194 height 7
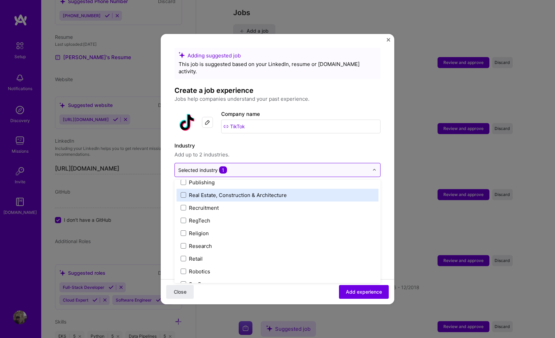
scroll to position [1288, 0]
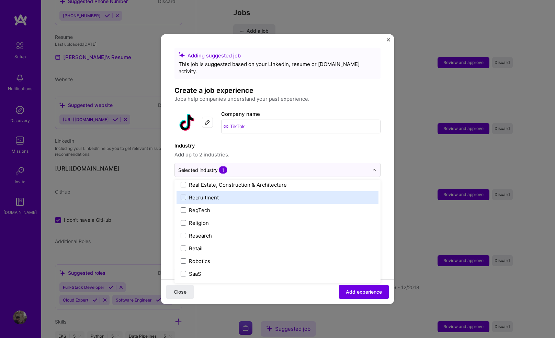
click at [241, 133] on div "Adding suggested job This job is suggested based on your LinkedIn, resume or [D…" at bounding box center [278, 273] width 206 height 452
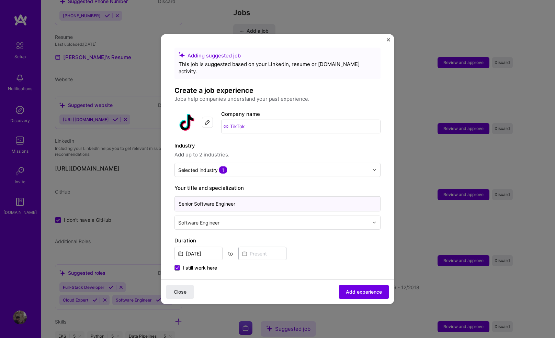
click at [234, 198] on input "Senior Software Engineer" at bounding box center [278, 203] width 206 height 15
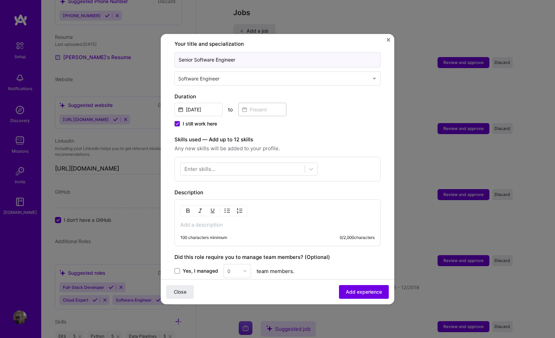
scroll to position [144, 0]
click at [246, 156] on div "Enter skills..." at bounding box center [278, 168] width 206 height 25
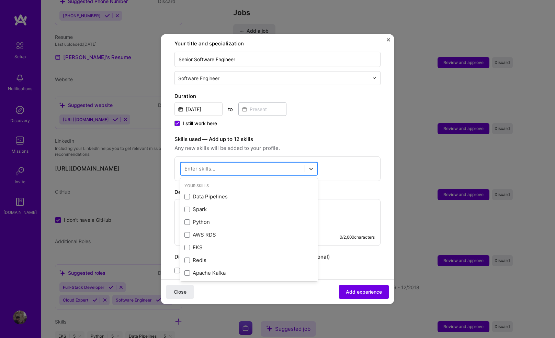
click at [238, 163] on div at bounding box center [243, 168] width 124 height 11
click at [188, 194] on span at bounding box center [187, 196] width 5 height 5
click at [0, 0] on input "checkbox" at bounding box center [0, 0] width 0 height 0
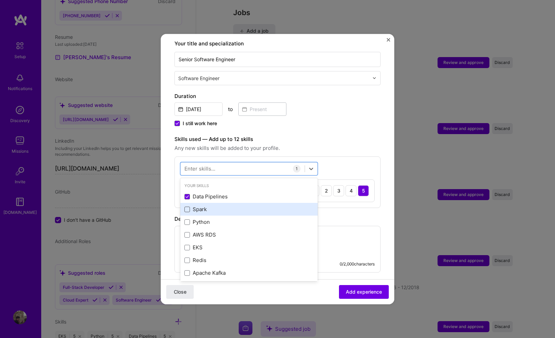
click at [188, 207] on span at bounding box center [187, 209] width 5 height 5
click at [0, 0] on input "checkbox" at bounding box center [0, 0] width 0 height 0
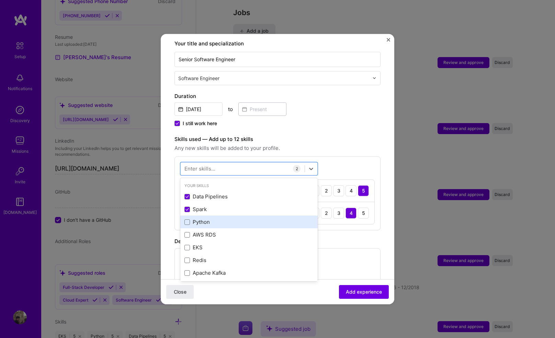
click at [188, 218] on div "Python" at bounding box center [249, 221] width 129 height 7
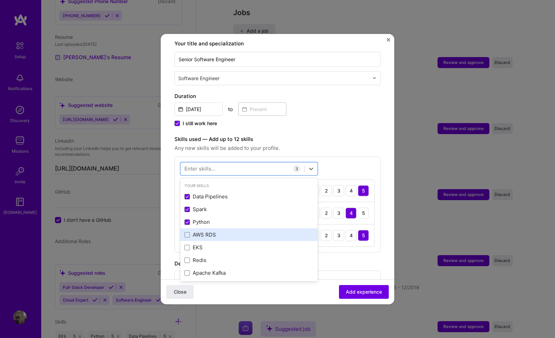
click at [188, 231] on div "AWS RDS" at bounding box center [249, 234] width 129 height 7
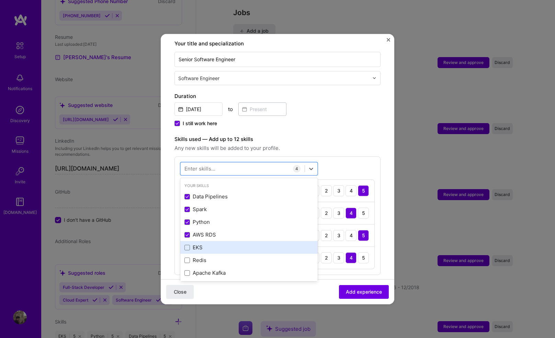
click at [188, 244] on div "EKS" at bounding box center [249, 247] width 129 height 7
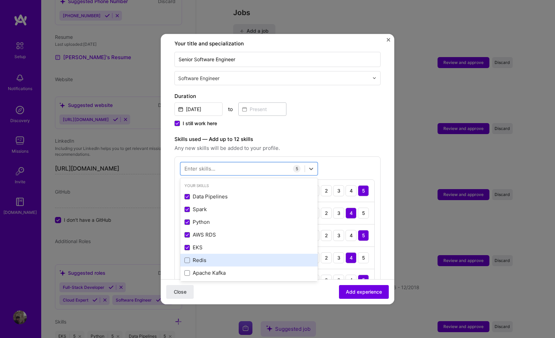
click at [188, 257] on div "Redis" at bounding box center [248, 260] width 137 height 13
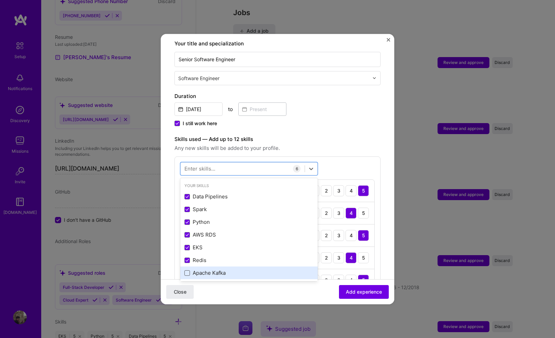
click at [188, 263] on span at bounding box center [187, 272] width 5 height 5
click at [0, 0] on input "checkbox" at bounding box center [0, 0] width 0 height 0
click at [321, 120] on div "I still work here" at bounding box center [278, 124] width 206 height 8
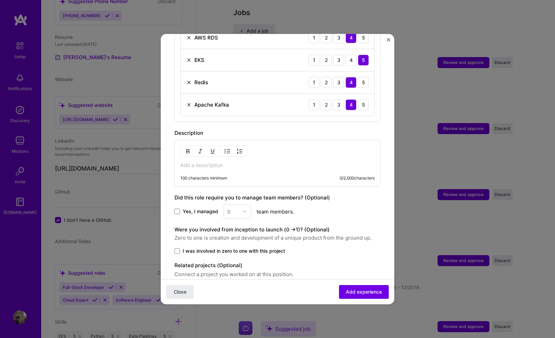
scroll to position [376, 0]
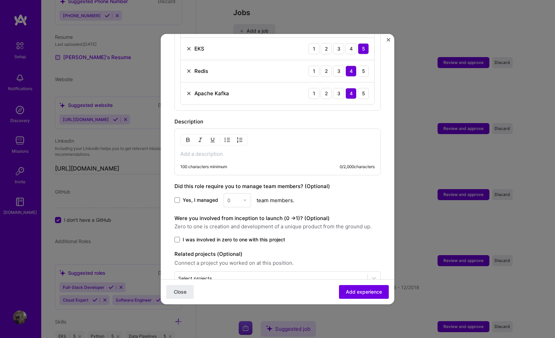
click at [258, 150] on p at bounding box center [277, 153] width 195 height 7
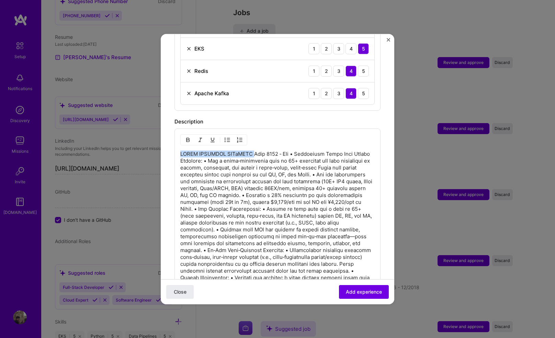
drag, startPoint x: 254, startPoint y: 147, endPoint x: 175, endPoint y: 147, distance: 79.0
click at [175, 147] on div "100 characters minimum 1838 / 2,000 characters" at bounding box center [278, 234] width 206 height 212
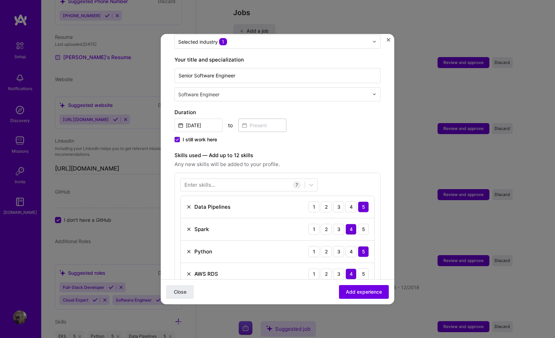
scroll to position [128, 0]
click at [232, 91] on input "text" at bounding box center [274, 94] width 192 height 7
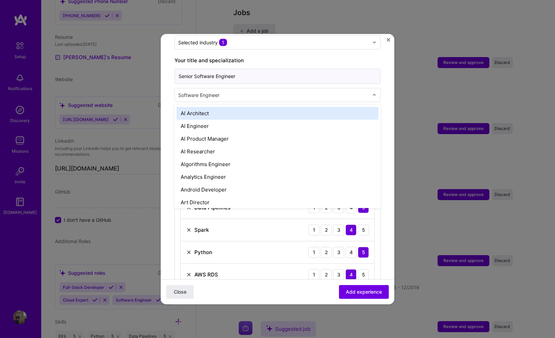
click at [233, 68] on input "Senior Software Engineer" at bounding box center [278, 75] width 206 height 15
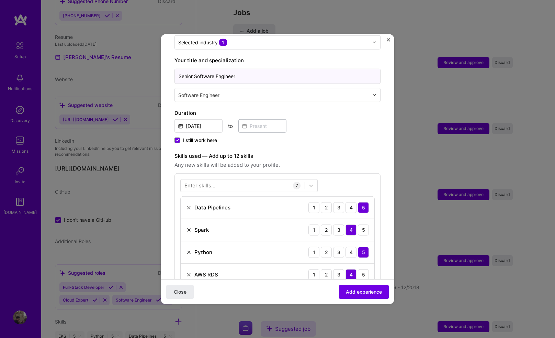
paste input "TAFF SOFTWARE ENGiNEER"
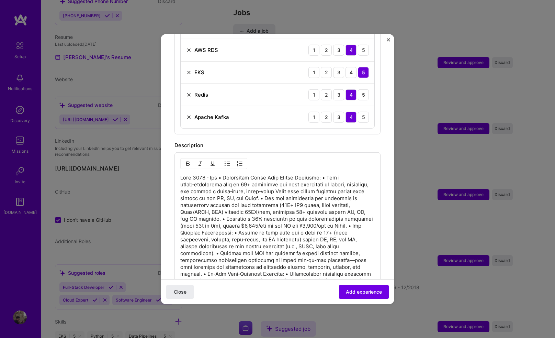
scroll to position [352, 0]
type input "STAFF SOFTWARE ENGiNEER"
drag, startPoint x: 226, startPoint y: 170, endPoint x: 165, endPoint y: 170, distance: 61.5
click at [165, 170] on form "Adding suggested job This job is suggested based on your LinkedIn, resume or [D…" at bounding box center [278, 103] width 234 height 817
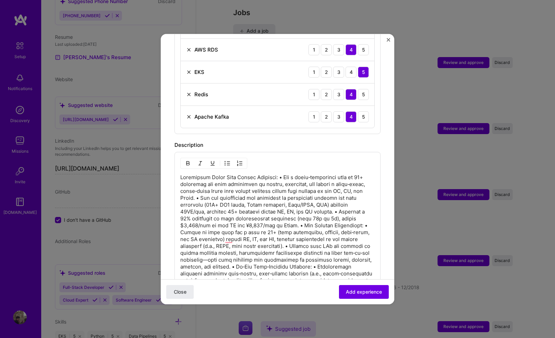
click at [280, 174] on p "To enrich screen reader interactions, please activate Accessibility in Grammarl…" at bounding box center [277, 256] width 195 height 165
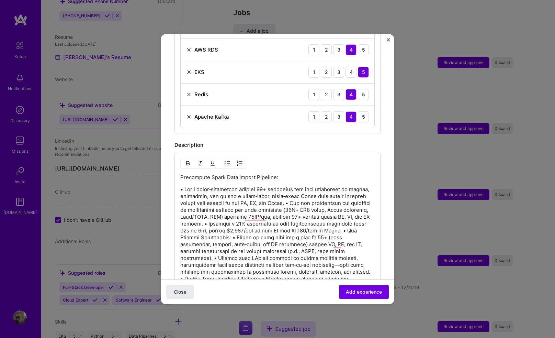
click at [292, 195] on p "To enrich screen reader interactions, please activate Accessibility in Grammarl…" at bounding box center [277, 268] width 195 height 165
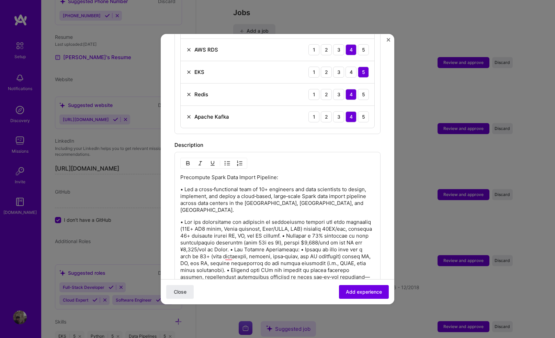
click at [315, 223] on p "To enrich screen reader interactions, please activate Accessibility in Grammarl…" at bounding box center [277, 290] width 195 height 144
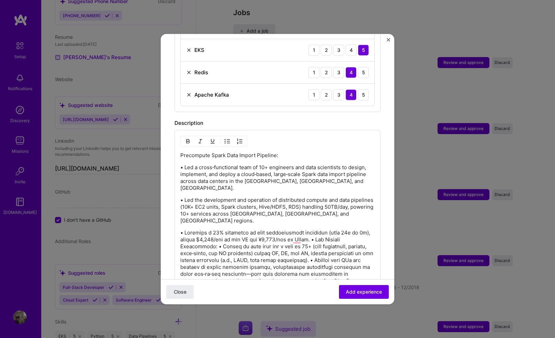
scroll to position [375, 0]
click at [311, 228] on p "To enrich screen reader interactions, please activate Accessibility in Grammarl…" at bounding box center [277, 293] width 195 height 131
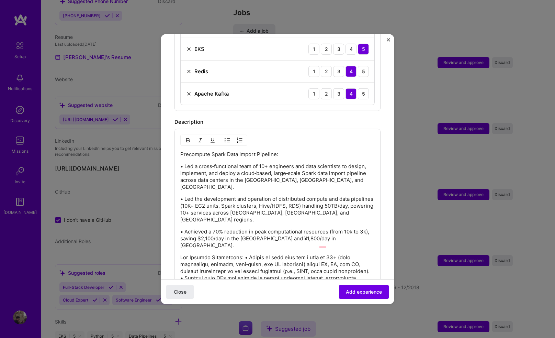
click at [248, 254] on p "To enrich screen reader interactions, please activate Accessibility in Grammarl…" at bounding box center [277, 312] width 195 height 117
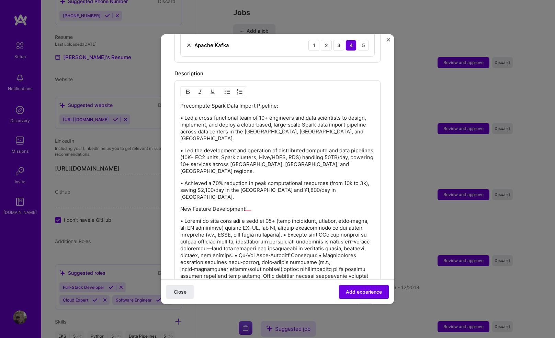
scroll to position [425, 0]
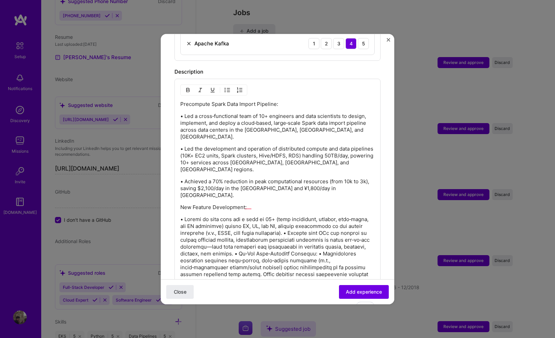
click at [290, 215] on p "To enrich screen reader interactions, please activate Accessibility in Grammarl…" at bounding box center [277, 273] width 195 height 117
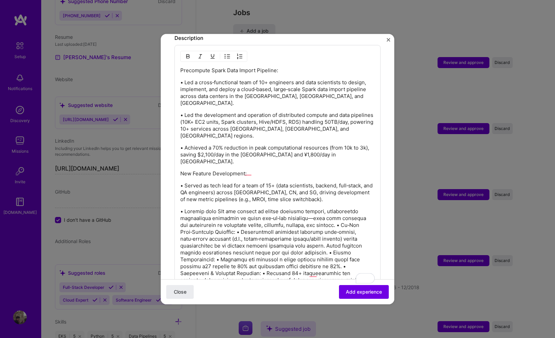
scroll to position [459, 0]
click at [338, 207] on p "To enrich screen reader interactions, please activate Accessibility in Grammarl…" at bounding box center [277, 255] width 195 height 96
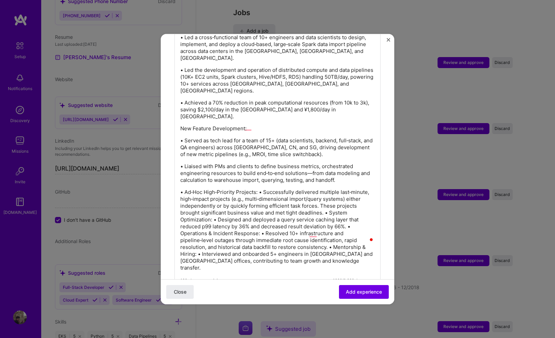
scroll to position [506, 0]
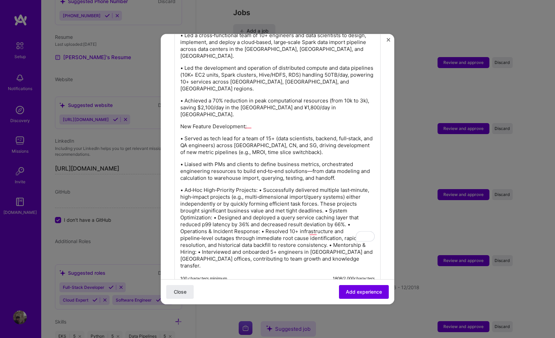
click at [326, 186] on p "• Ad‑Hoc High‑Priority Projects: • Successfully delivered multiple last‑minute,…" at bounding box center [277, 227] width 195 height 82
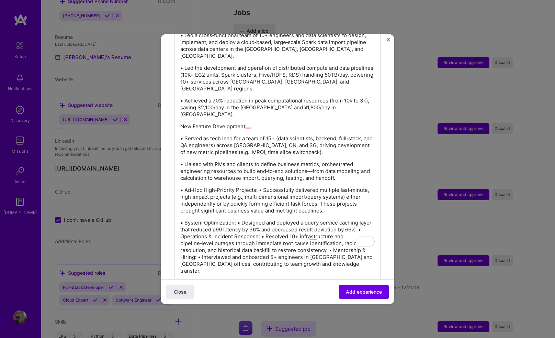
click at [259, 186] on p "• Ad‑Hoc High‑Priority Projects: • Successfully delivered multiple last‑minute,…" at bounding box center [277, 199] width 195 height 27
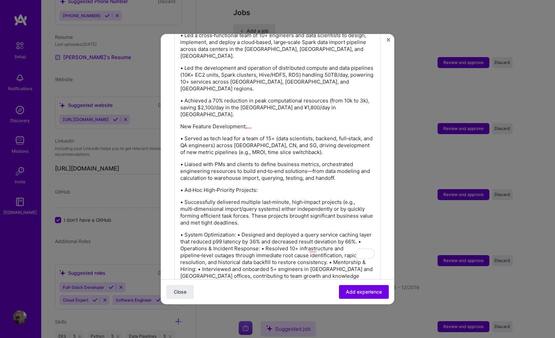
click at [185, 186] on p "• Ad‑Hoc High‑Priority Projects:" at bounding box center [277, 189] width 195 height 7
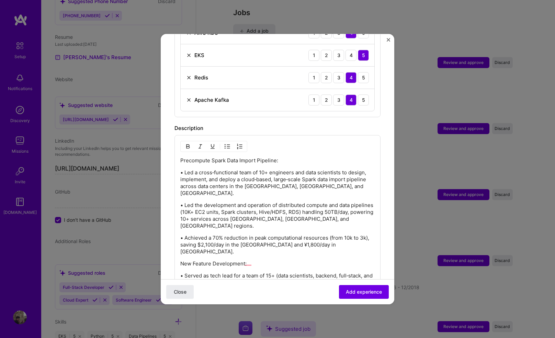
click at [181, 157] on p "Precompute Spark Data Import Pipeline:" at bounding box center [277, 160] width 195 height 7
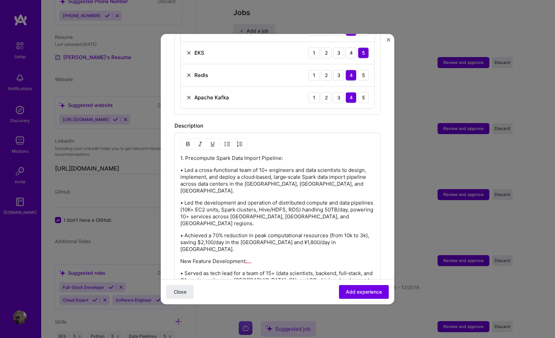
click at [181, 257] on p "New Feature Development:" at bounding box center [277, 260] width 195 height 7
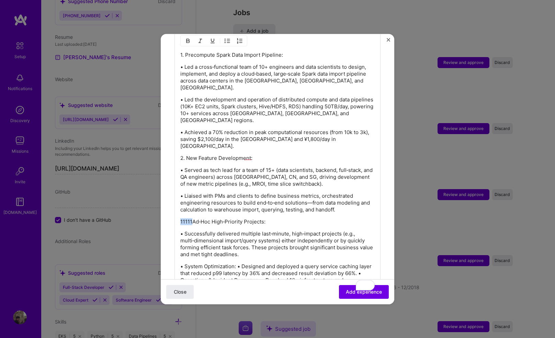
drag, startPoint x: 193, startPoint y: 192, endPoint x: 169, endPoint y: 192, distance: 23.4
click at [169, 192] on form "Adding suggested job This job is suggested based on your LinkedIn, resume or [D…" at bounding box center [278, 28] width 234 height 911
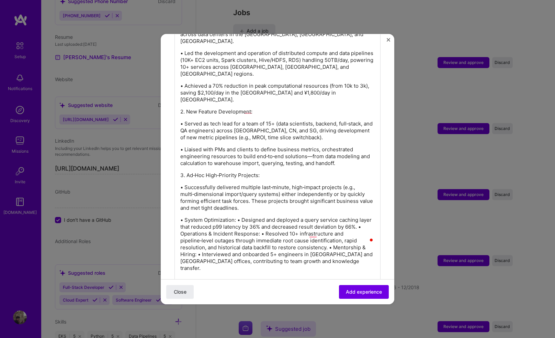
click at [238, 216] on p "• System Optimization: • Designed and deployed a query service caching layer th…" at bounding box center [277, 243] width 195 height 55
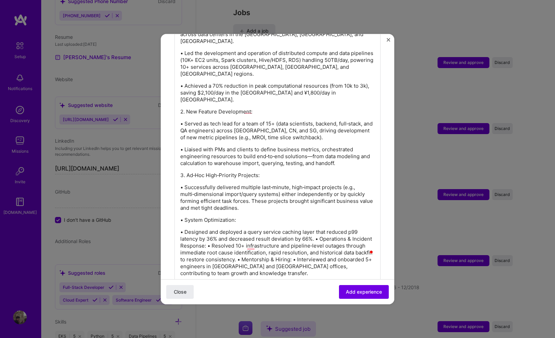
click at [186, 216] on p "• System Optimization:" at bounding box center [277, 219] width 195 height 7
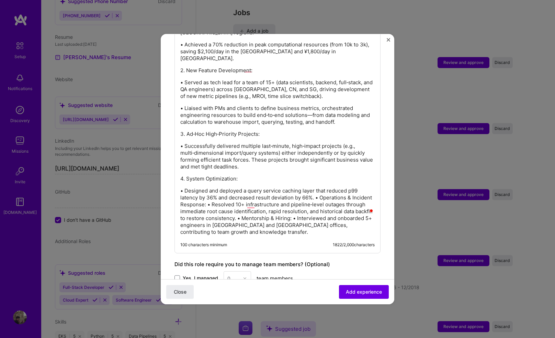
click at [229, 187] on p "• Designed and deployed a query service caching layer that reduced p99 latency …" at bounding box center [277, 211] width 195 height 48
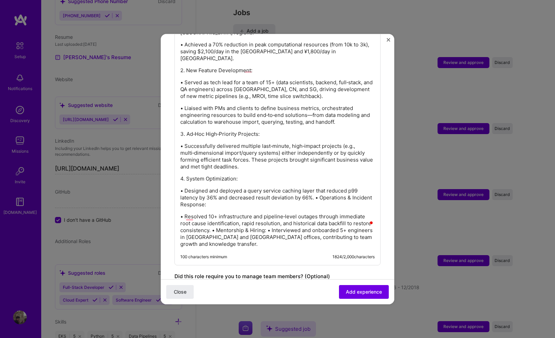
click at [213, 213] on p "• Resolved 10+ infrastructure and pipeline‑level outages through immediate root…" at bounding box center [277, 230] width 195 height 34
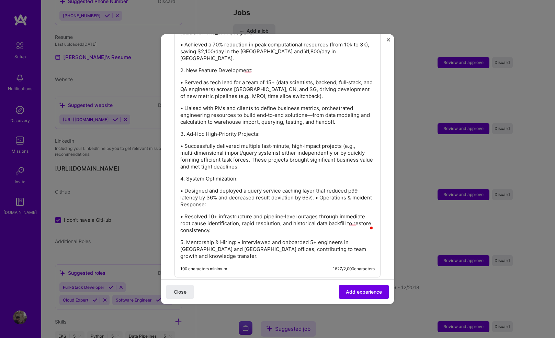
click at [237, 239] on p "5. Mentorship & Hiring: • Interviewed and onboarded 5+ engineers in [GEOGRAPHIC…" at bounding box center [277, 249] width 195 height 21
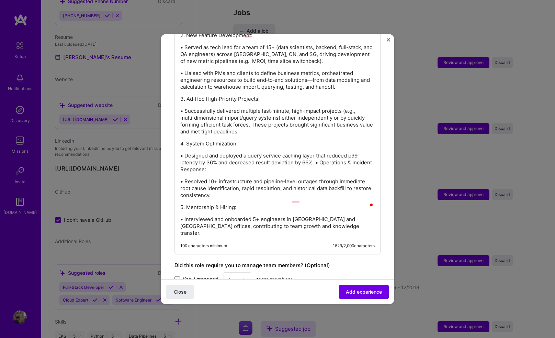
click at [317, 152] on p "• Designed and deployed a query service caching layer that reduced p99 latency …" at bounding box center [277, 162] width 195 height 21
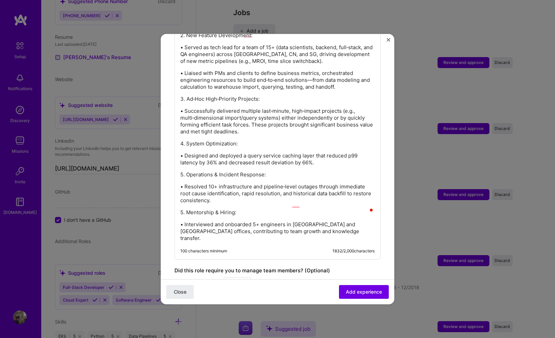
click at [188, 209] on p "5. Mentorship & Hiring:" at bounding box center [277, 212] width 195 height 7
click at [194, 209] on li "Mentorship & Hiring:" at bounding box center [284, 212] width 181 height 7
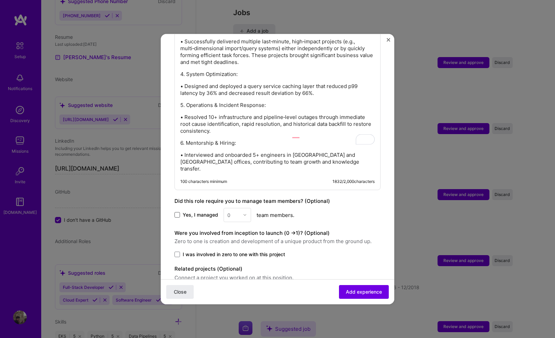
click at [177, 212] on span at bounding box center [177, 214] width 5 height 5
click at [0, 0] on input "Yes, I managed" at bounding box center [0, 0] width 0 height 0
click at [253, 208] on div "Yes, I managed 0 team members." at bounding box center [278, 215] width 206 height 14
click at [246, 208] on div at bounding box center [247, 214] width 8 height 13
click at [239, 263] on div "8" at bounding box center [237, 321] width 23 height 13
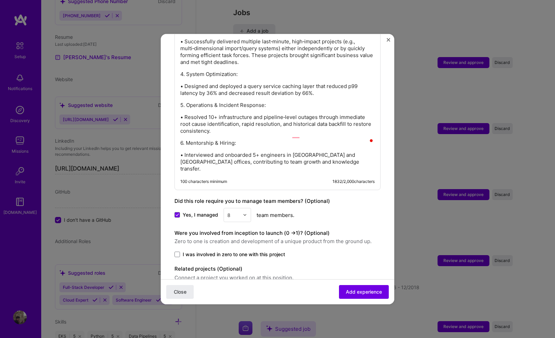
click at [222, 251] on span "I was involved in zero to one with this project" at bounding box center [234, 254] width 102 height 7
click at [0, 0] on input "I was involved in zero to one with this project" at bounding box center [0, 0] width 0 height 0
click at [351, 263] on span "Add experience" at bounding box center [364, 291] width 36 height 7
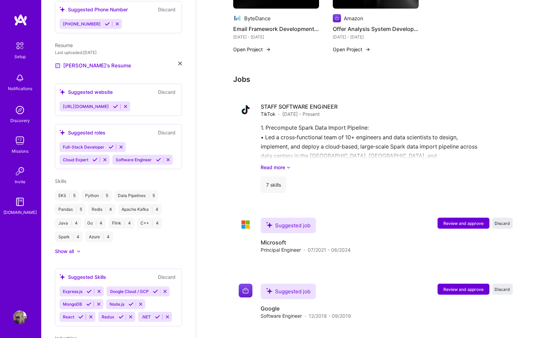
scroll to position [624, 0]
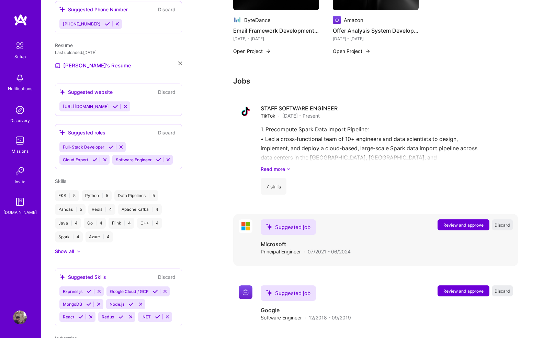
click at [461, 222] on span "Review and approve" at bounding box center [464, 225] width 40 height 6
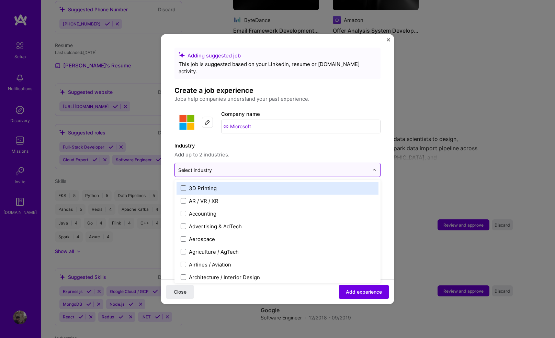
click at [235, 166] on input "text" at bounding box center [273, 169] width 191 height 7
type input "data"
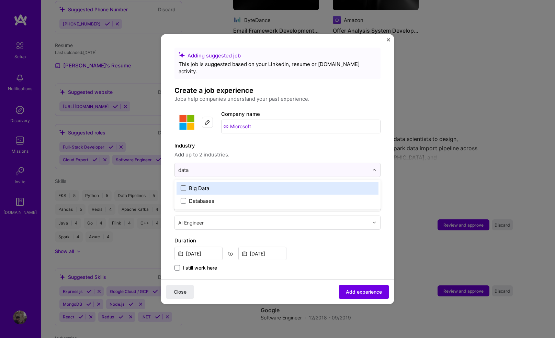
click at [222, 184] on label "Big Data" at bounding box center [278, 187] width 194 height 7
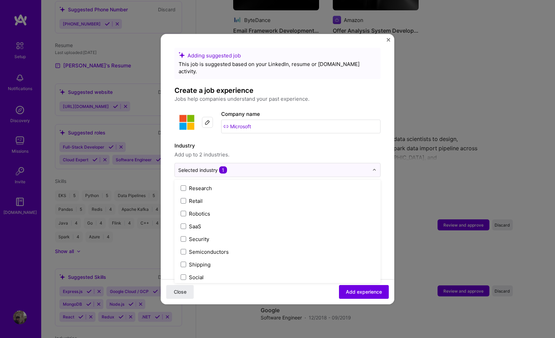
scroll to position [1427, 0]
click at [372, 91] on div "Adding suggested job This job is suggested based on your LinkedIn, resume or [D…" at bounding box center [278, 273] width 206 height 452
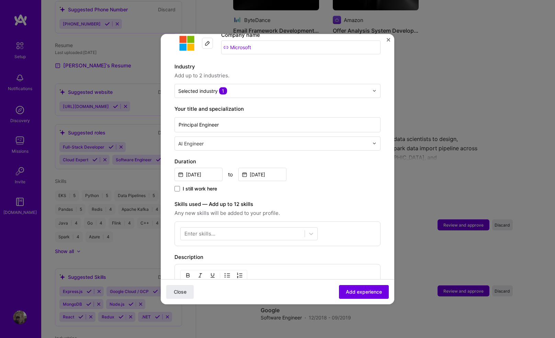
scroll to position [80, 0]
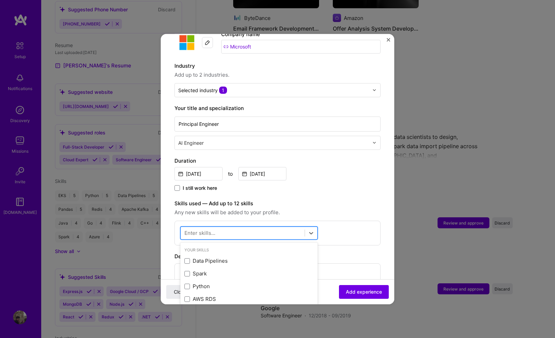
click at [270, 227] on div at bounding box center [243, 232] width 124 height 11
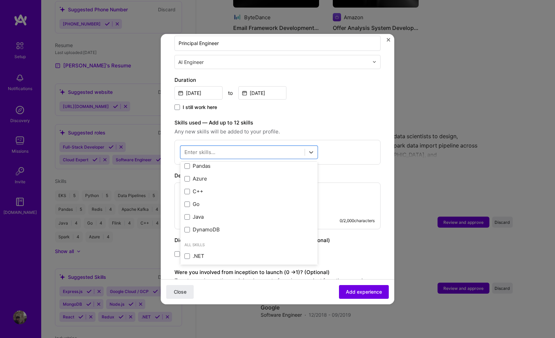
scroll to position [163, 0]
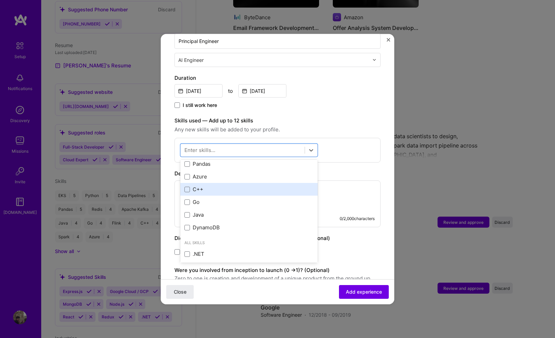
click at [226, 186] on div "C++" at bounding box center [249, 189] width 129 height 7
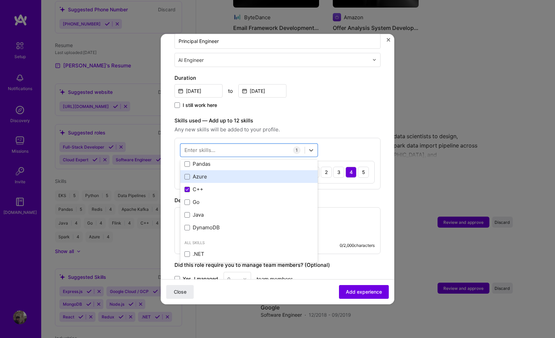
click at [223, 173] on div "Azure" at bounding box center [249, 176] width 129 height 7
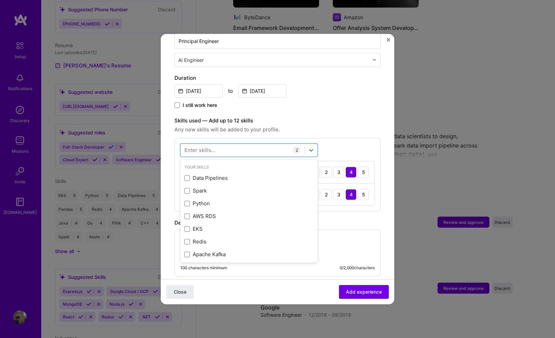
click at [334, 240] on div "100 characters minimum 0 / 2,000 characters" at bounding box center [278, 252] width 206 height 47
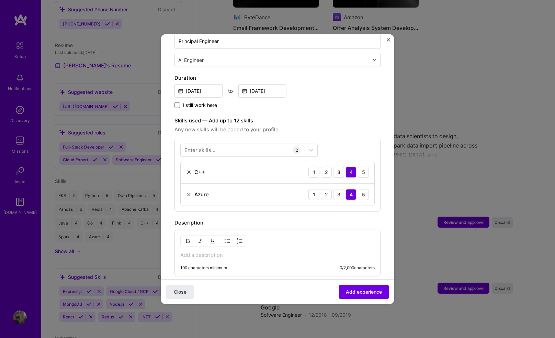
click at [204, 252] on div "100 characters minimum 0 / 2,000 characters" at bounding box center [278, 252] width 206 height 47
click at [204, 251] on p at bounding box center [277, 254] width 195 height 7
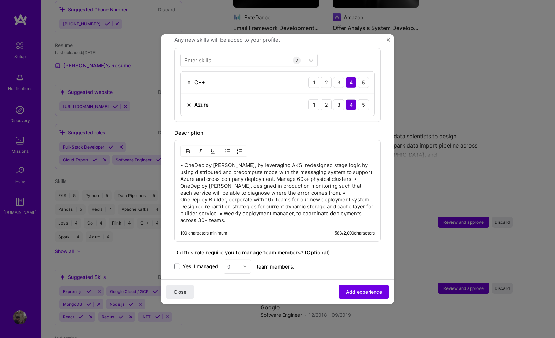
scroll to position [263, 0]
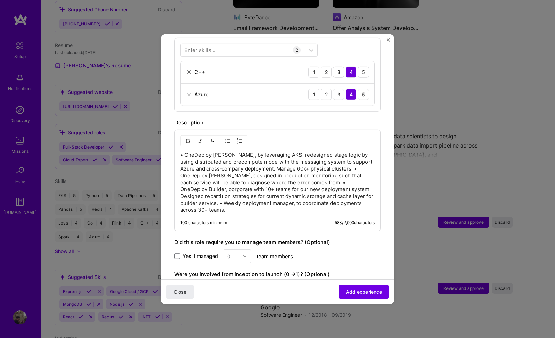
click at [355, 162] on p "• OneDeploy [PERSON_NAME], by leveraging AKS, redesigned stage logic by using d…" at bounding box center [277, 182] width 195 height 62
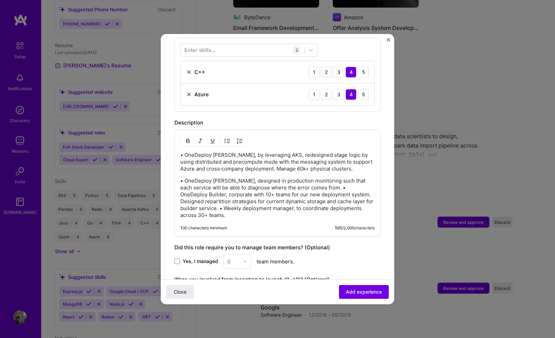
click at [310, 180] on p "• OneDeploy [PERSON_NAME], designed in production monitoring such that each ser…" at bounding box center [277, 197] width 195 height 41
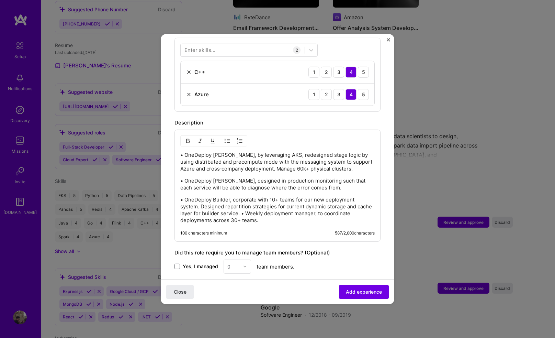
click at [242, 206] on p "• OneDeploy Builder, corporate with 10+ teams for our new deployment system. De…" at bounding box center [277, 209] width 195 height 27
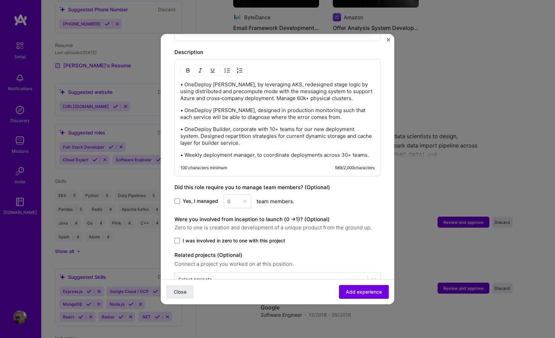
scroll to position [347, 0]
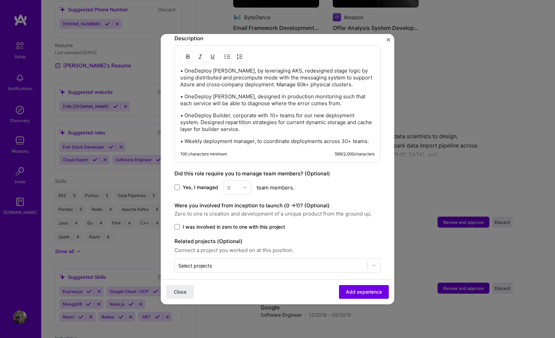
click at [235, 223] on span "I was involved in zero to one with this project" at bounding box center [234, 226] width 102 height 7
click at [0, 0] on input "I was involved in zero to one with this project" at bounding box center [0, 0] width 0 height 0
click at [356, 263] on span "Add experience" at bounding box center [364, 291] width 36 height 7
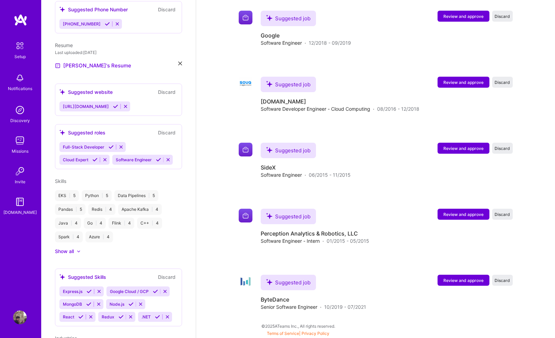
scroll to position [940, 0]
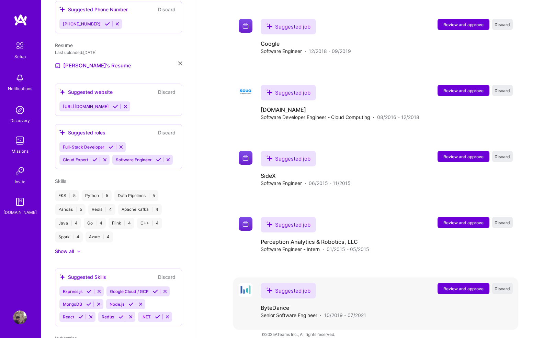
click at [455, 263] on span "Review and approve" at bounding box center [464, 289] width 40 height 6
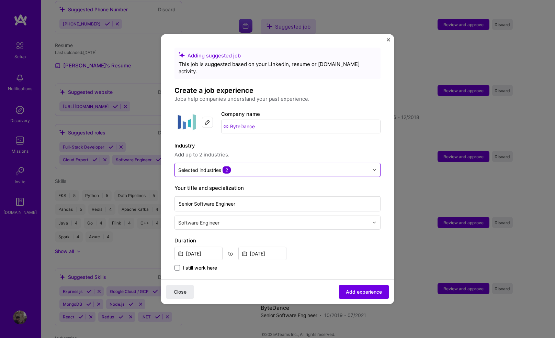
click at [270, 166] on input "text" at bounding box center [273, 169] width 191 height 7
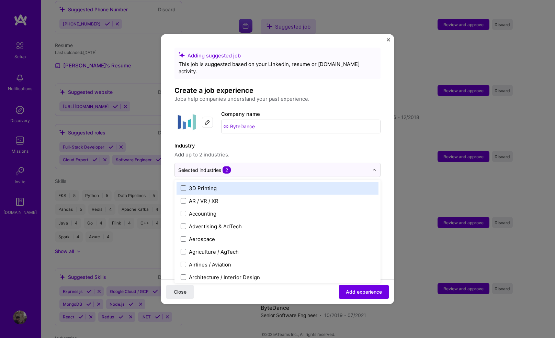
click at [283, 150] on span "Add up to 2 industries." at bounding box center [278, 154] width 206 height 8
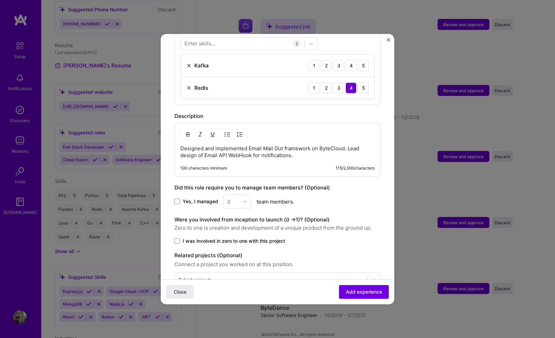
scroll to position [264, 0]
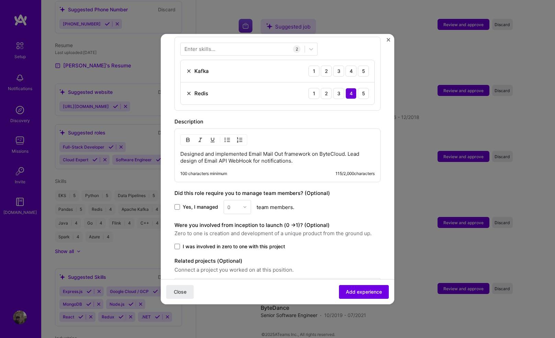
click at [290, 151] on p "Designed and implemented Email Mail Out framework on ByteCloud. Lead design of …" at bounding box center [277, 157] width 195 height 14
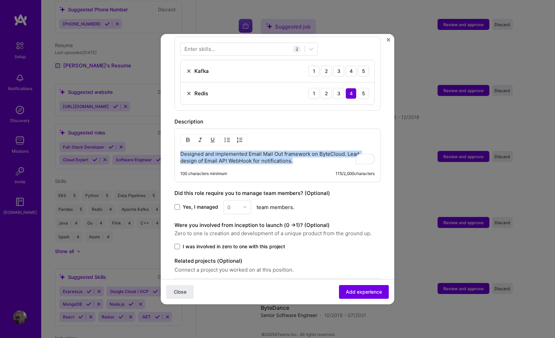
drag, startPoint x: 300, startPoint y: 153, endPoint x: 140, endPoint y: 152, distance: 160.5
click at [140, 152] on div "Adding suggested job This job is suggested based on your LinkedIn, resume or [D…" at bounding box center [277, 169] width 555 height 338
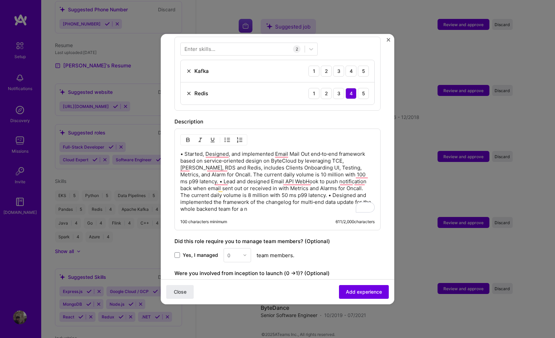
click at [353, 168] on p "• Started, Designed, and implemented Email Mail Out end‑to‑end framework based …" at bounding box center [277, 181] width 195 height 62
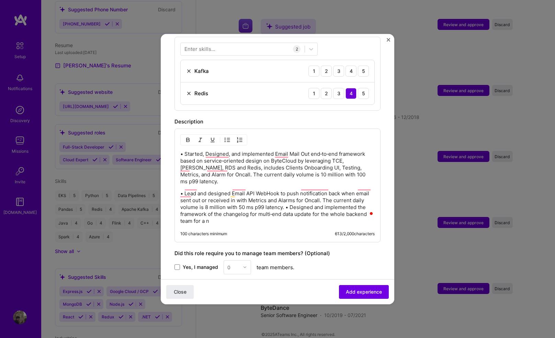
click at [286, 195] on p "• Lead and designed Email API WebHook to push notification back when email sent…" at bounding box center [277, 207] width 195 height 34
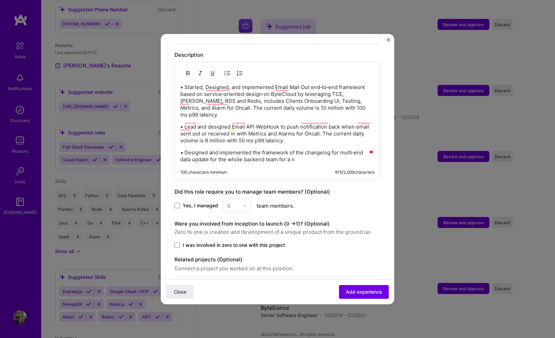
scroll to position [342, 0]
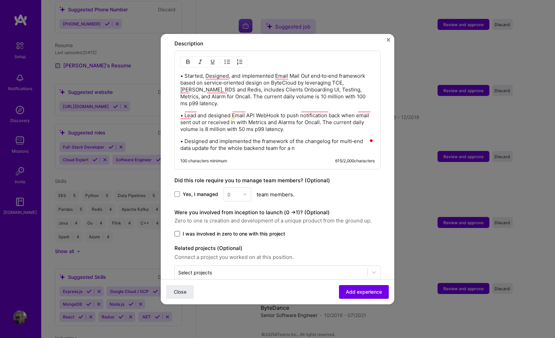
click at [179, 231] on span at bounding box center [177, 233] width 5 height 5
click at [0, 0] on input "I was involved in zero to one with this project" at bounding box center [0, 0] width 0 height 0
click at [363, 263] on span "Add experience" at bounding box center [364, 291] width 36 height 7
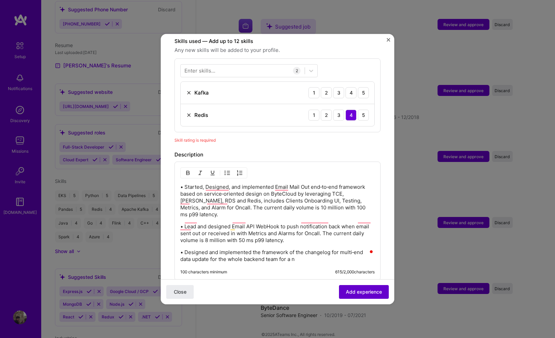
scroll to position [238, 0]
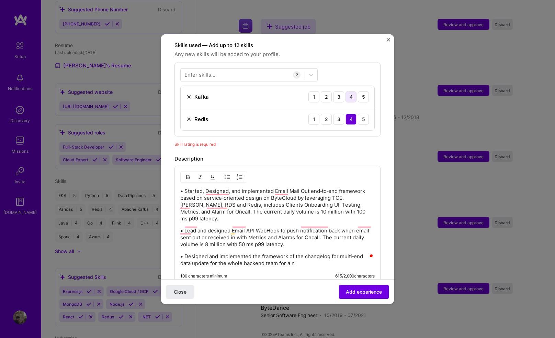
click at [351, 91] on div "4" at bounding box center [351, 96] width 11 height 11
click at [358, 263] on span "Add experience" at bounding box center [364, 291] width 36 height 7
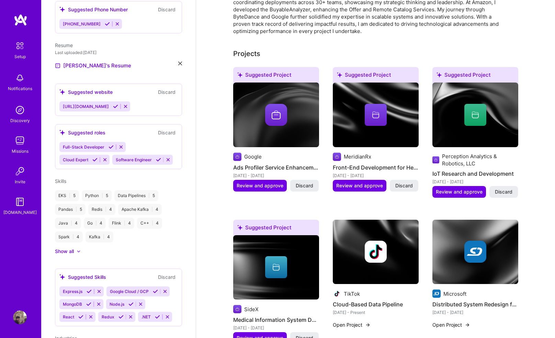
scroll to position [193, 0]
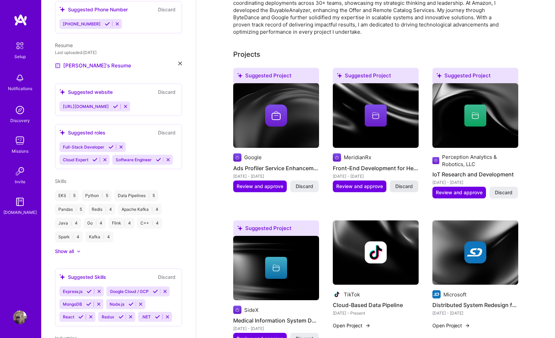
click at [407, 183] on span "Discard" at bounding box center [405, 186] width 18 height 7
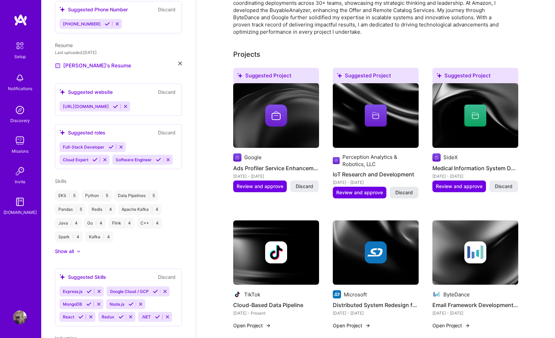
click at [406, 189] on span "Discard" at bounding box center [405, 192] width 18 height 7
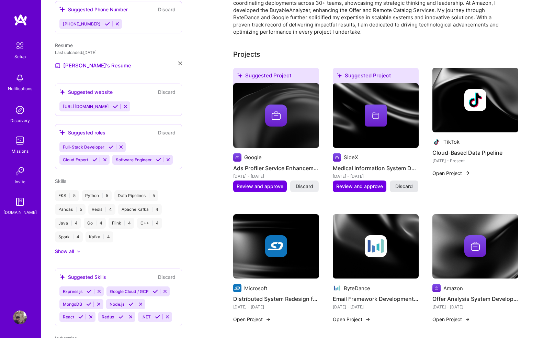
click at [405, 183] on span "Discard" at bounding box center [405, 186] width 18 height 7
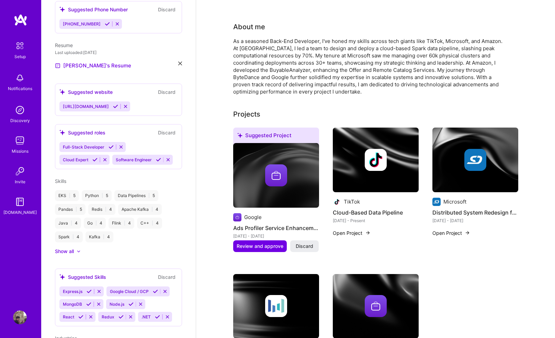
scroll to position [0, 0]
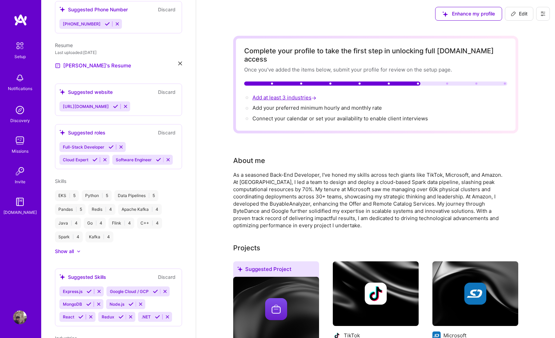
click at [290, 94] on span "Add at least 3 industries →" at bounding box center [285, 97] width 65 height 7
select select "US"
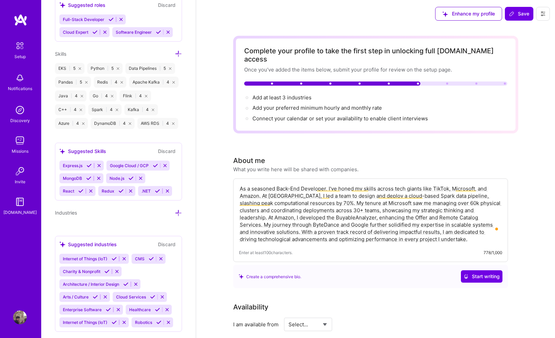
scroll to position [582, 0]
click at [88, 167] on icon at bounding box center [89, 166] width 5 height 5
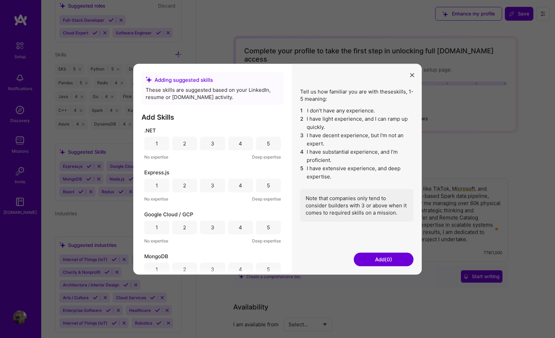
click at [236, 184] on div "4" at bounding box center [240, 185] width 25 height 14
click at [236, 233] on div "4" at bounding box center [240, 227] width 25 height 14
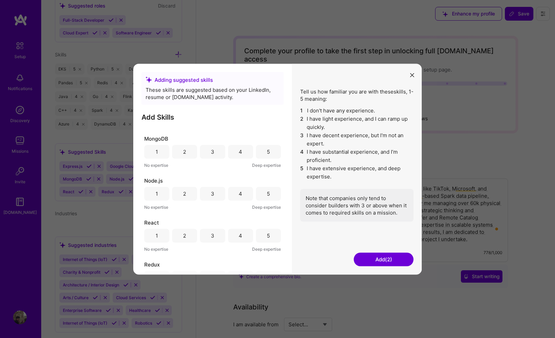
scroll to position [118, 0]
click at [243, 149] on div "4" at bounding box center [240, 151] width 25 height 14
click at [240, 191] on div "4" at bounding box center [240, 192] width 3 height 7
click at [209, 233] on div "3" at bounding box center [212, 235] width 25 height 14
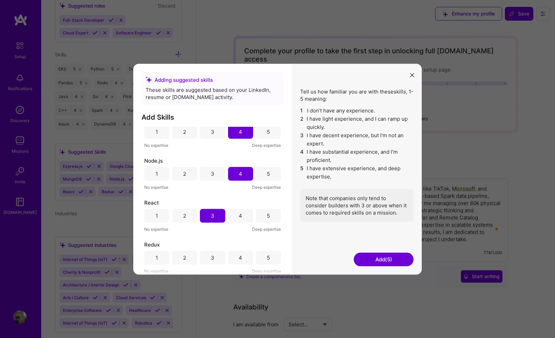
click at [217, 258] on div "3" at bounding box center [212, 258] width 25 height 14
click at [388, 259] on button "Add (6)" at bounding box center [384, 259] width 60 height 14
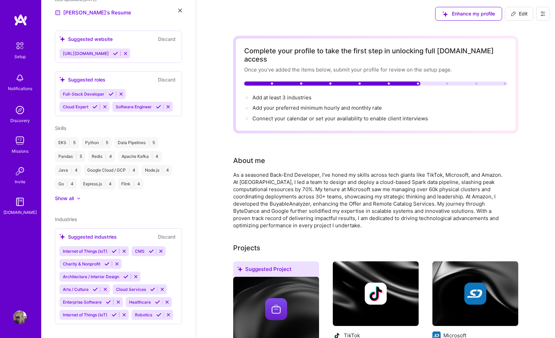
scroll to position [289, 0]
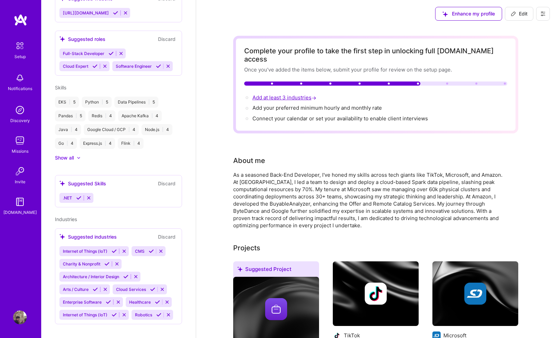
click at [286, 94] on span "Add at least 3 industries →" at bounding box center [285, 97] width 65 height 7
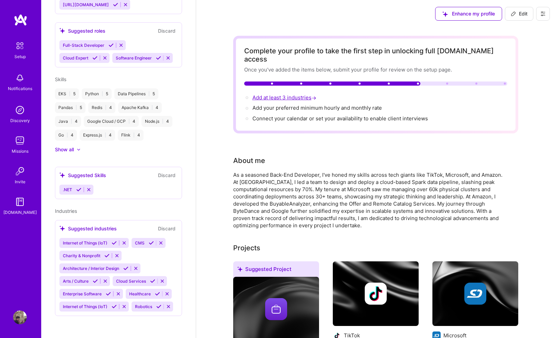
select select "US"
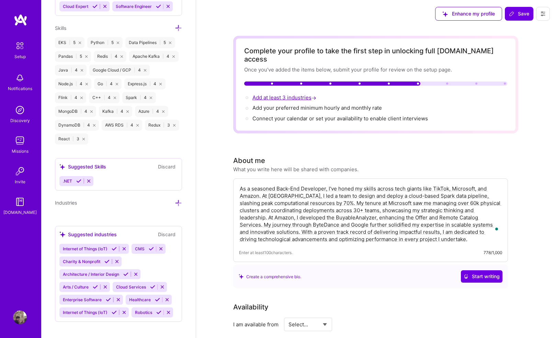
scroll to position [614, 0]
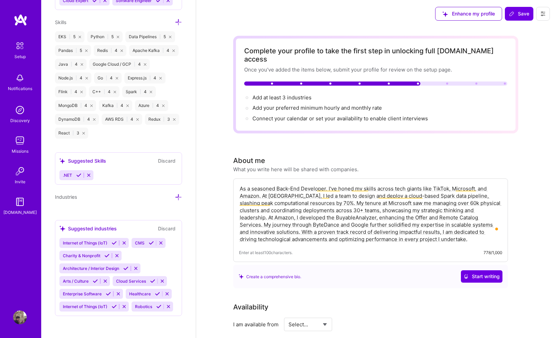
click at [181, 197] on icon at bounding box center [178, 196] width 7 height 7
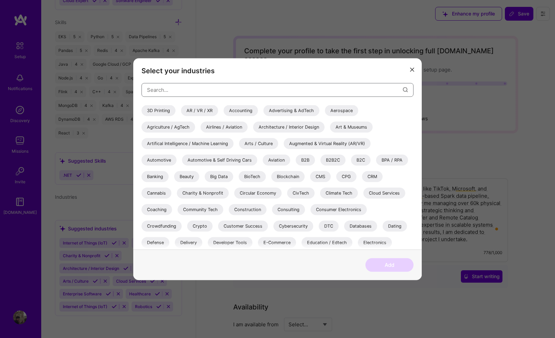
click at [291, 90] on input "modal" at bounding box center [275, 90] width 256 height 18
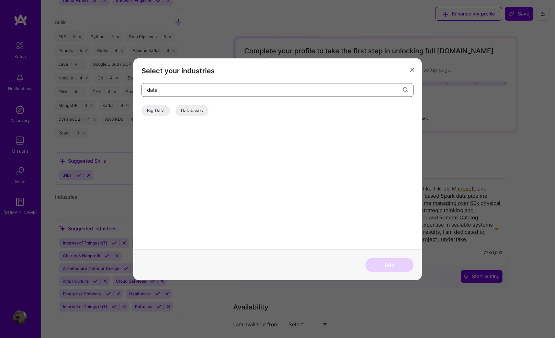
type input "data"
click at [162, 111] on div "Big Data" at bounding box center [156, 110] width 29 height 11
click at [189, 109] on div "Databases" at bounding box center [192, 110] width 33 height 11
click at [341, 93] on input "data" at bounding box center [275, 90] width 256 height 18
click at [385, 263] on button "Add" at bounding box center [390, 265] width 48 height 14
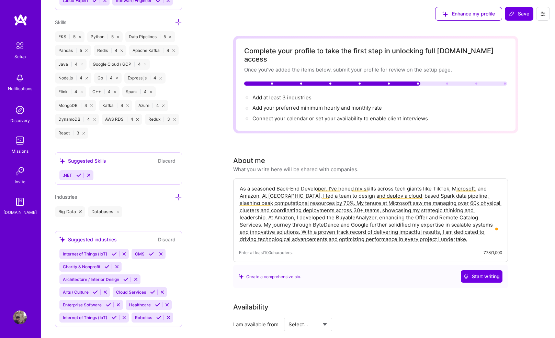
click at [181, 195] on icon at bounding box center [178, 196] width 7 height 7
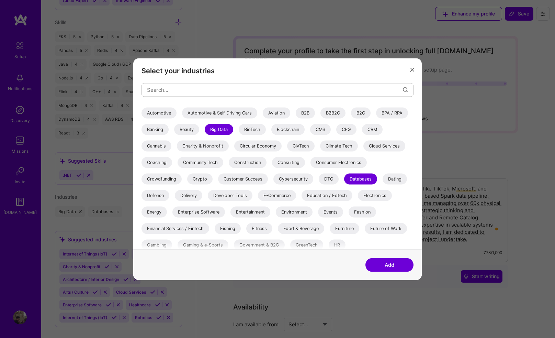
scroll to position [77, 0]
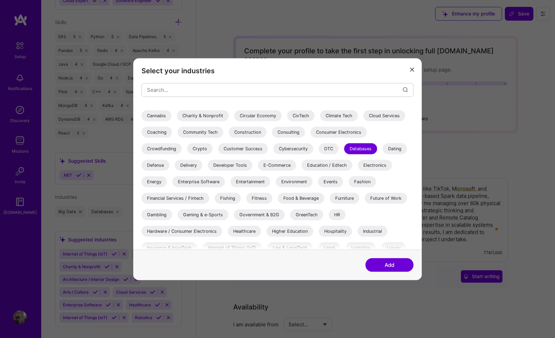
click at [279, 167] on div "E-Commerce" at bounding box center [277, 164] width 38 height 11
click at [213, 183] on div "Enterprise Software" at bounding box center [199, 181] width 53 height 11
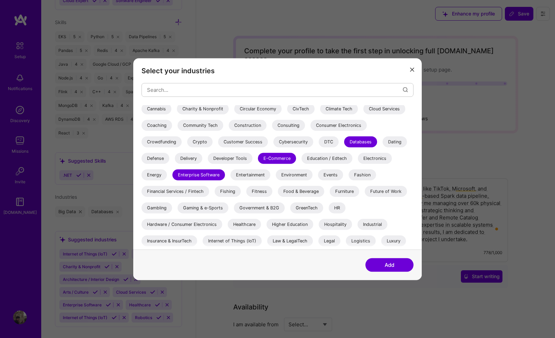
scroll to position [85, 0]
click at [254, 170] on div "Entertainment" at bounding box center [251, 174] width 40 height 11
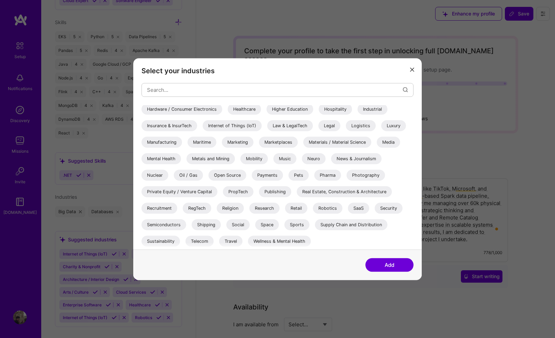
scroll to position [0, 0]
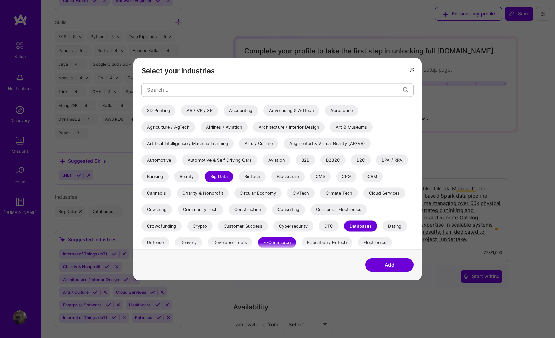
click at [215, 147] on div "Artifical Intelligence / Machine Learning" at bounding box center [188, 143] width 92 height 11
click at [391, 263] on button "Add" at bounding box center [390, 265] width 48 height 14
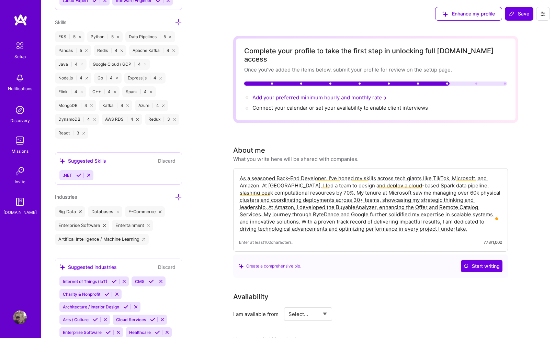
click at [319, 94] on span "Add your preferred minimum hourly and monthly rate →" at bounding box center [321, 97] width 136 height 7
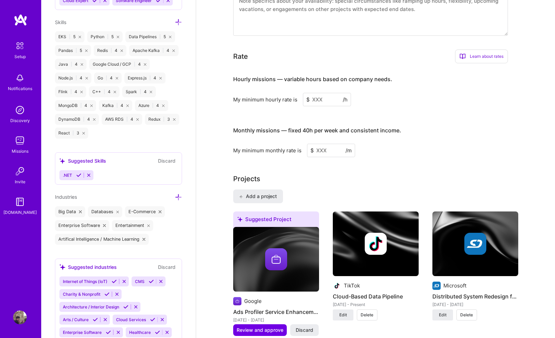
scroll to position [369, 0]
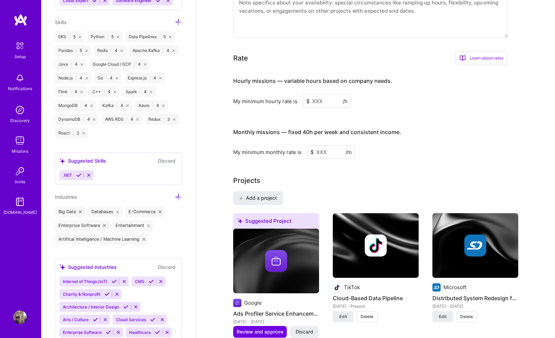
click at [326, 95] on input at bounding box center [327, 101] width 48 height 13
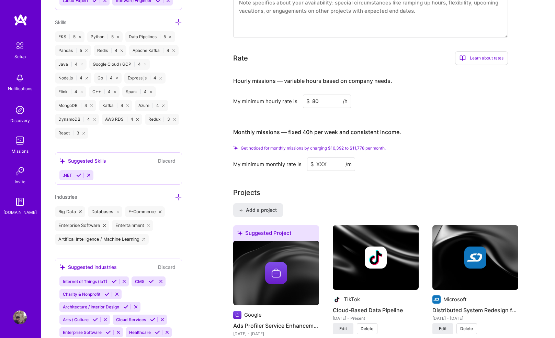
type input "80"
click at [325, 157] on input at bounding box center [331, 163] width 48 height 13
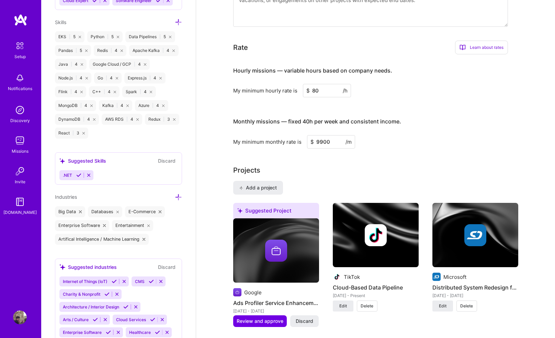
type input "9900"
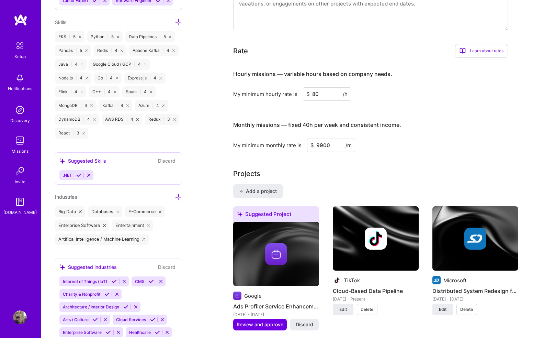
scroll to position [0, 0]
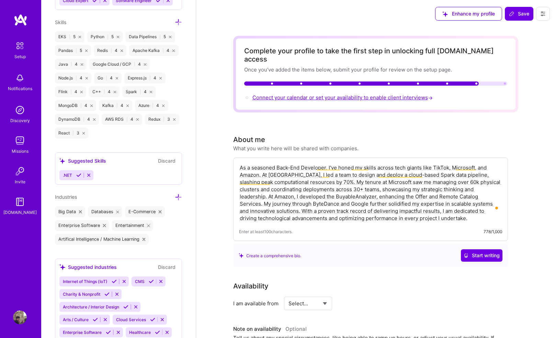
click at [334, 94] on span "Connect your calendar or set your availability to enable client interviews →" at bounding box center [344, 97] width 182 height 7
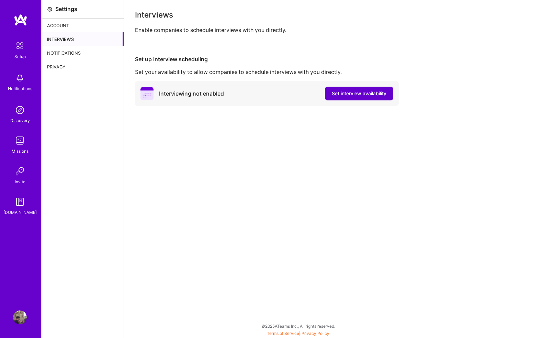
click at [356, 92] on span "Set interview availability" at bounding box center [359, 93] width 55 height 7
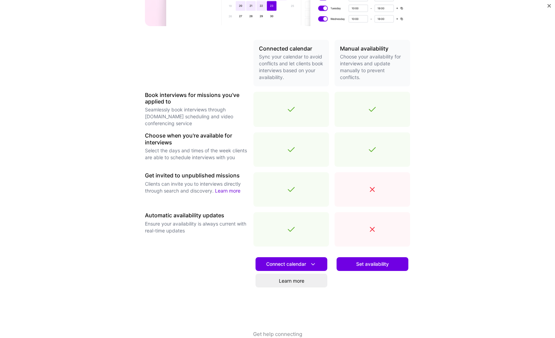
scroll to position [131, 0]
click at [311, 263] on icon at bounding box center [313, 263] width 7 height 7
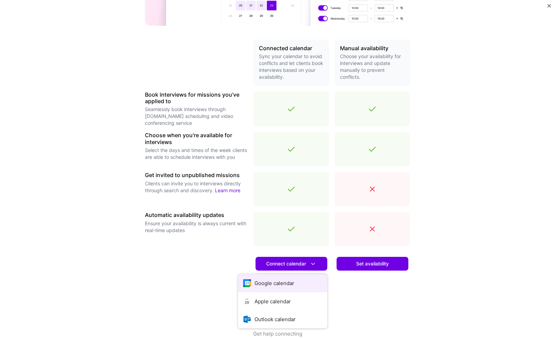
click at [298, 263] on button "Google calendar" at bounding box center [282, 283] width 89 height 18
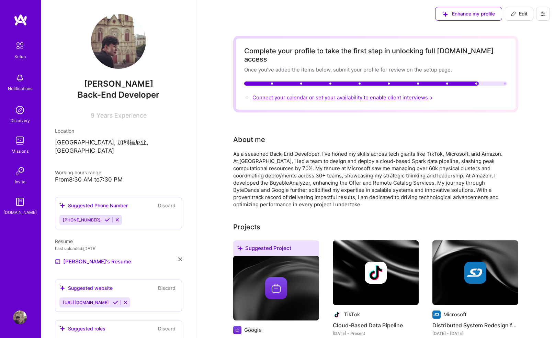
click at [307, 94] on span "Connect your calendar or set your availability to enable client interviews →" at bounding box center [344, 97] width 182 height 7
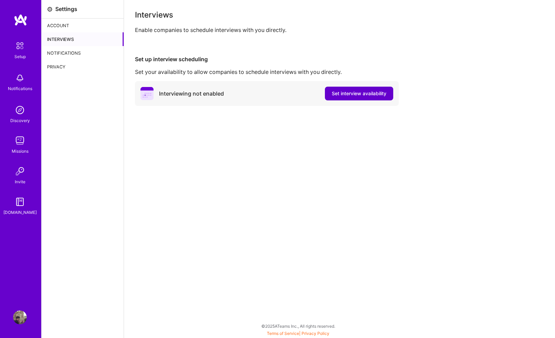
click at [352, 92] on span "Set interview availability" at bounding box center [359, 93] width 55 height 7
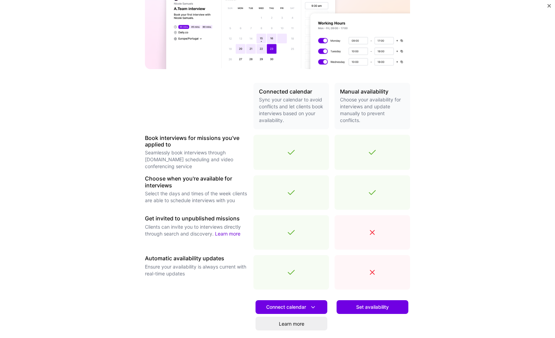
scroll to position [144, 0]
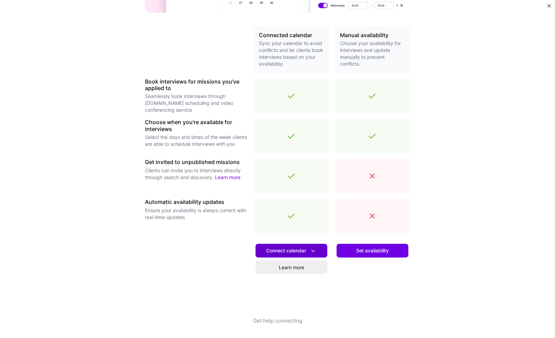
click at [305, 250] on span "Connect calendar" at bounding box center [291, 250] width 51 height 7
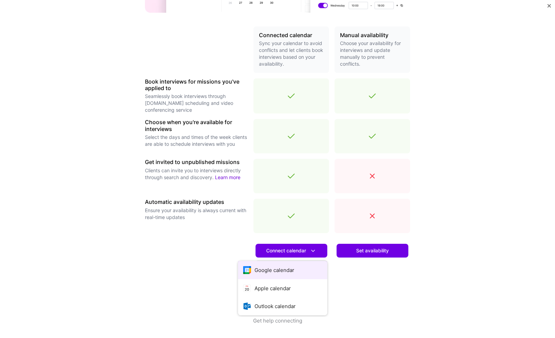
click at [289, 267] on button "Google calendar" at bounding box center [282, 270] width 89 height 18
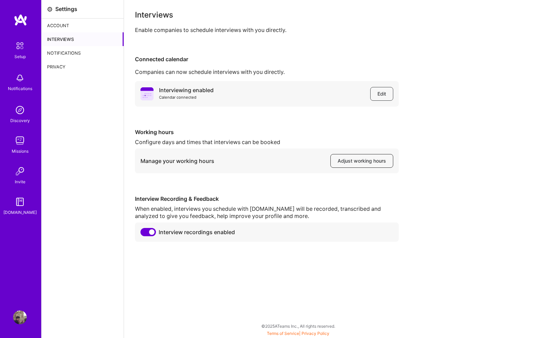
click at [348, 156] on button "Adjust working hours" at bounding box center [362, 161] width 63 height 14
click at [17, 22] on img at bounding box center [21, 20] width 14 height 12
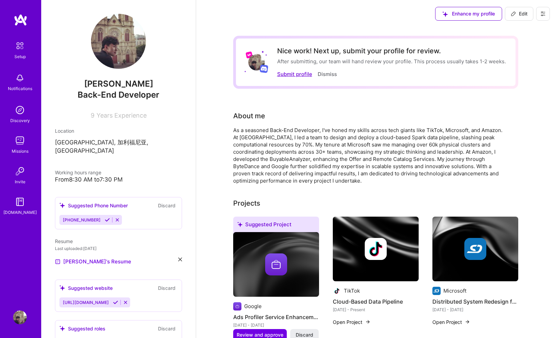
click at [296, 75] on button "Submit profile" at bounding box center [294, 73] width 35 height 7
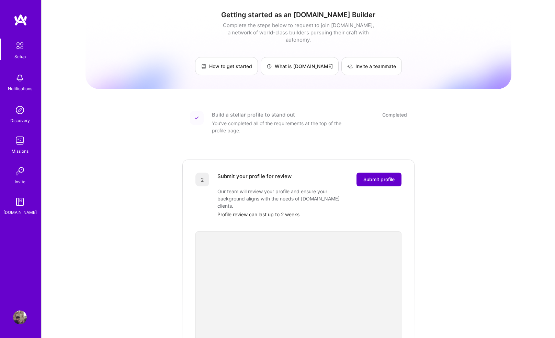
click at [381, 176] on span "Submit profile" at bounding box center [379, 179] width 31 height 7
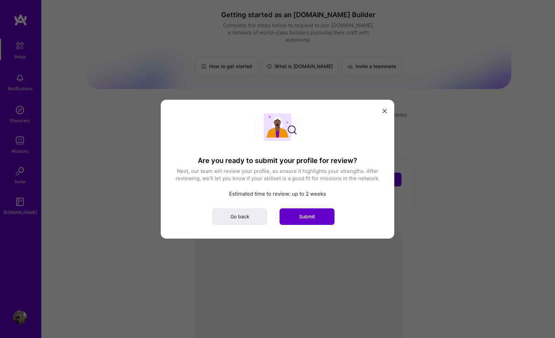
click at [316, 213] on button "Submit" at bounding box center [307, 216] width 55 height 16
